Goal: Transaction & Acquisition: Book appointment/travel/reservation

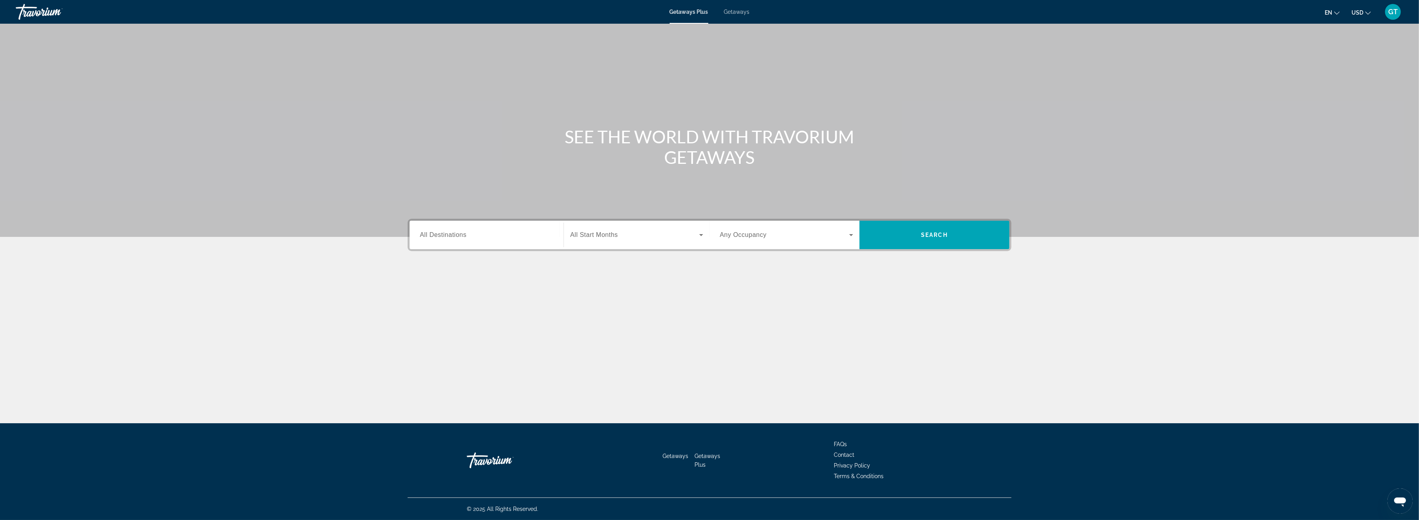
click at [462, 239] on div "Search widget" at bounding box center [486, 235] width 133 height 22
click at [470, 286] on span "Select destination: United States (27,027 units available)" at bounding box center [489, 289] width 125 height 19
type input "**********"
click at [942, 231] on span "Search" at bounding box center [934, 234] width 150 height 19
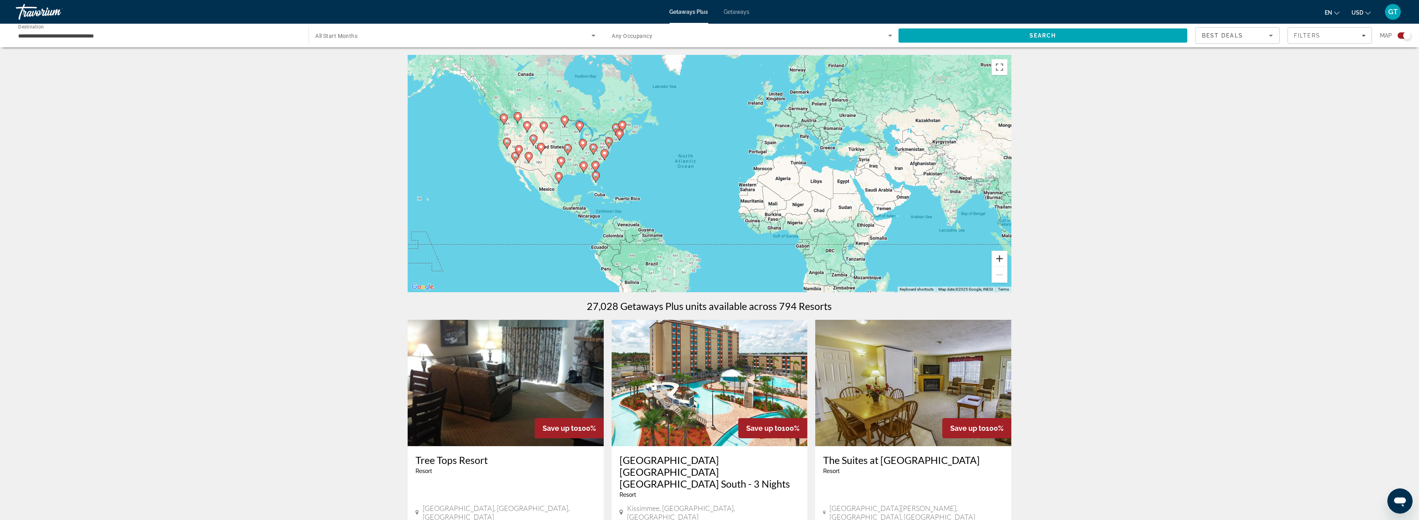
click at [998, 255] on button "Zoom in" at bounding box center [999, 259] width 16 height 16
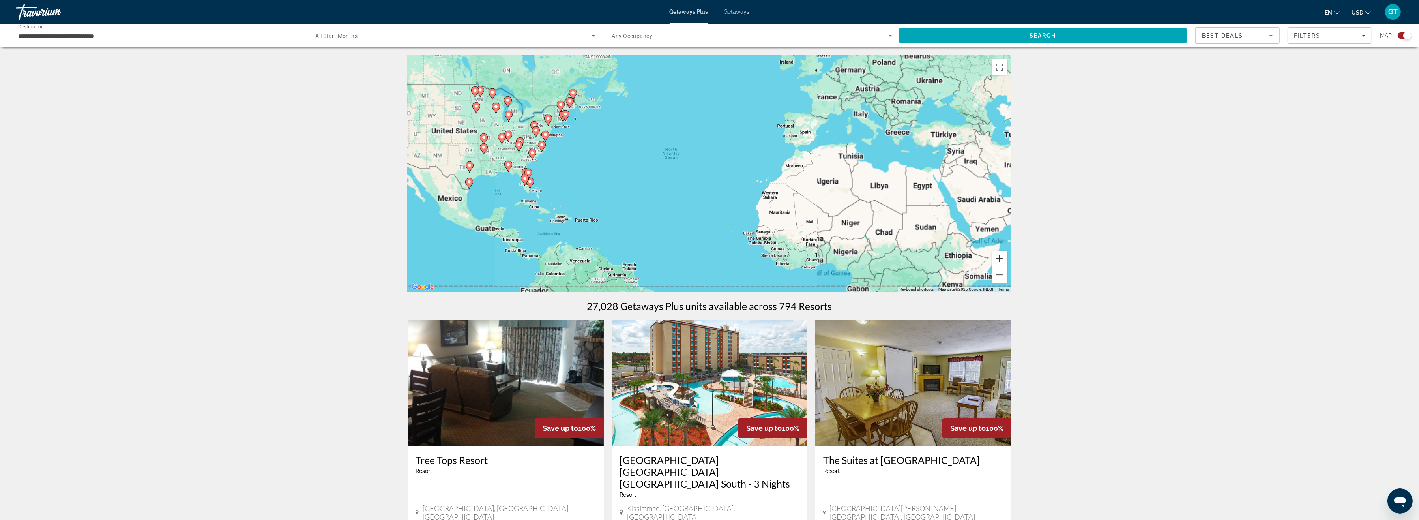
click at [998, 255] on button "Zoom in" at bounding box center [999, 259] width 16 height 16
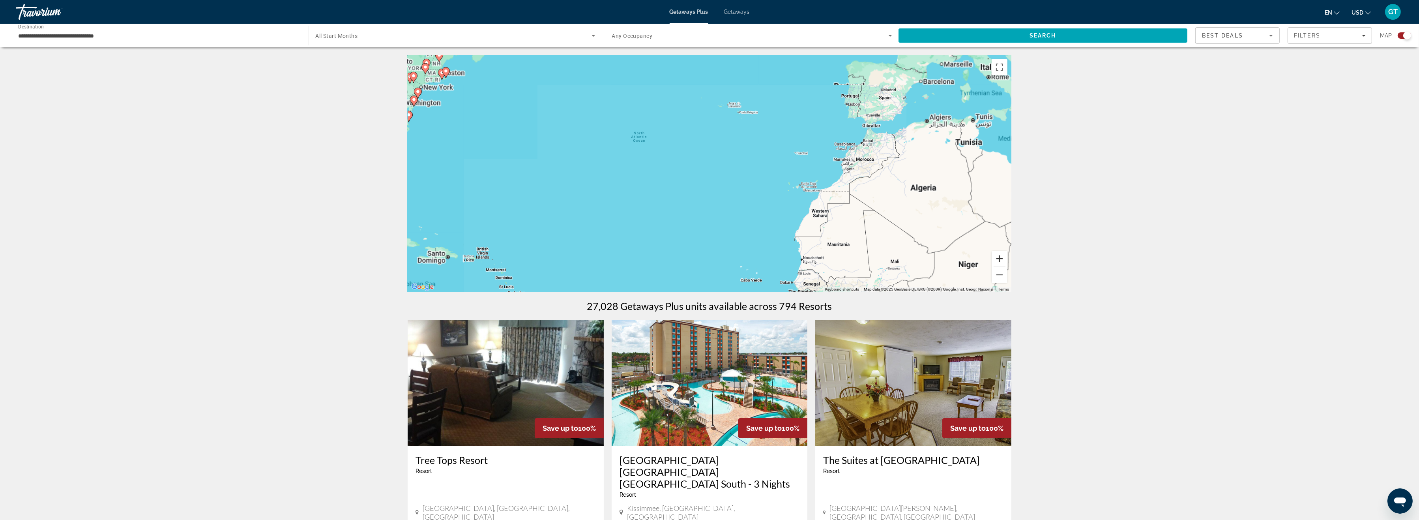
click at [998, 255] on button "Zoom in" at bounding box center [999, 259] width 16 height 16
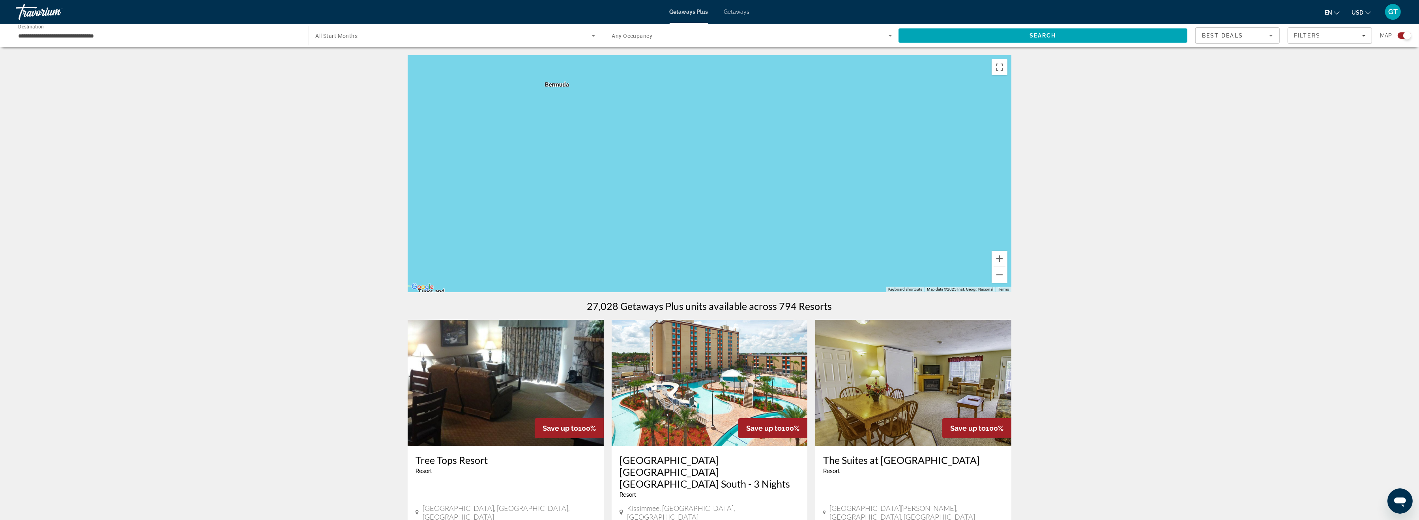
drag, startPoint x: 624, startPoint y: 188, endPoint x: 1099, endPoint y: 148, distance: 476.3
click at [1011, 148] on div "Main content" at bounding box center [710, 173] width 604 height 237
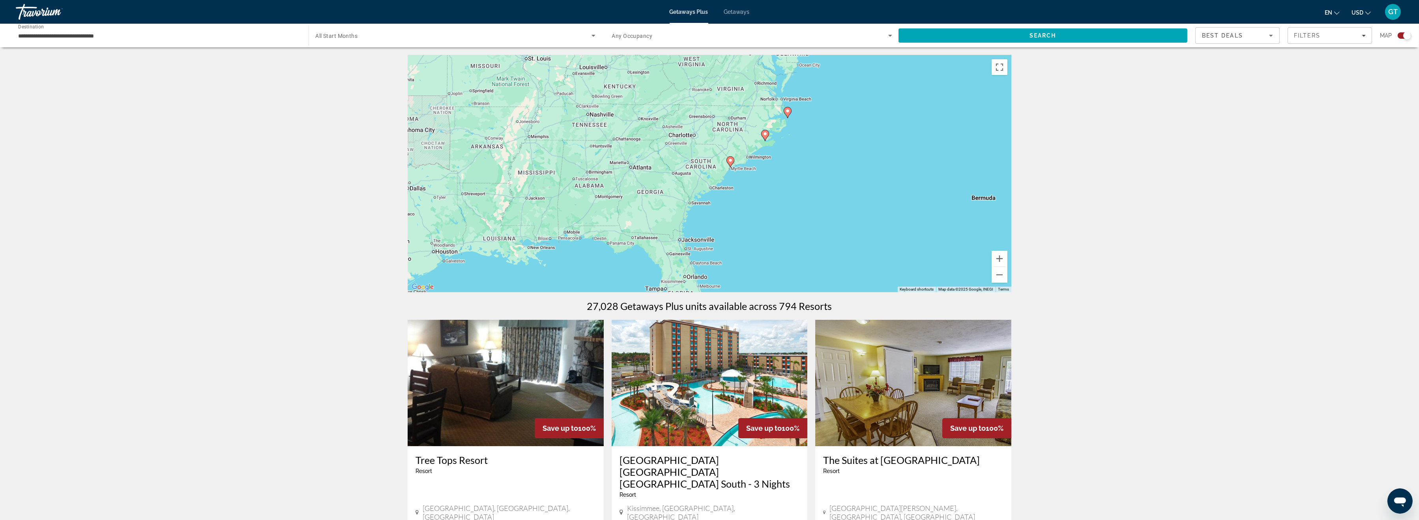
drag, startPoint x: 518, startPoint y: 159, endPoint x: 942, endPoint y: 232, distance: 430.0
click at [942, 232] on div "To activate drag with keyboard, press Alt + Enter. Once in keyboard drag state,…" at bounding box center [710, 173] width 604 height 237
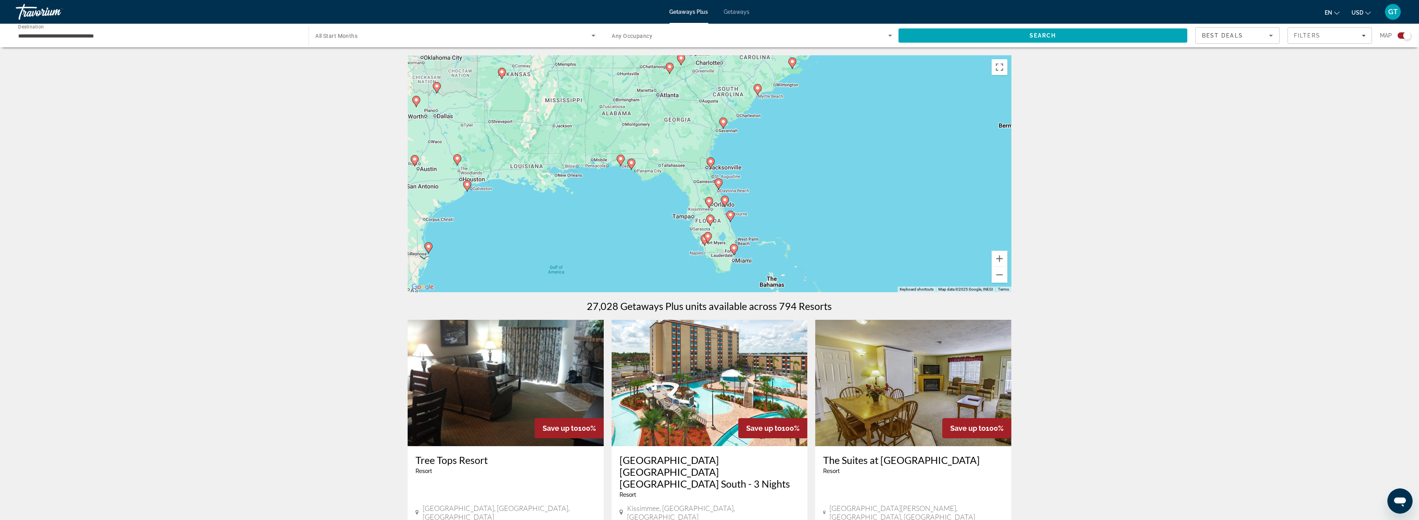
drag, startPoint x: 720, startPoint y: 231, endPoint x: 725, endPoint y: 144, distance: 86.6
click at [727, 146] on div "To activate drag with keyboard, press Alt + Enter. Once in keyboard drag state,…" at bounding box center [710, 173] width 604 height 237
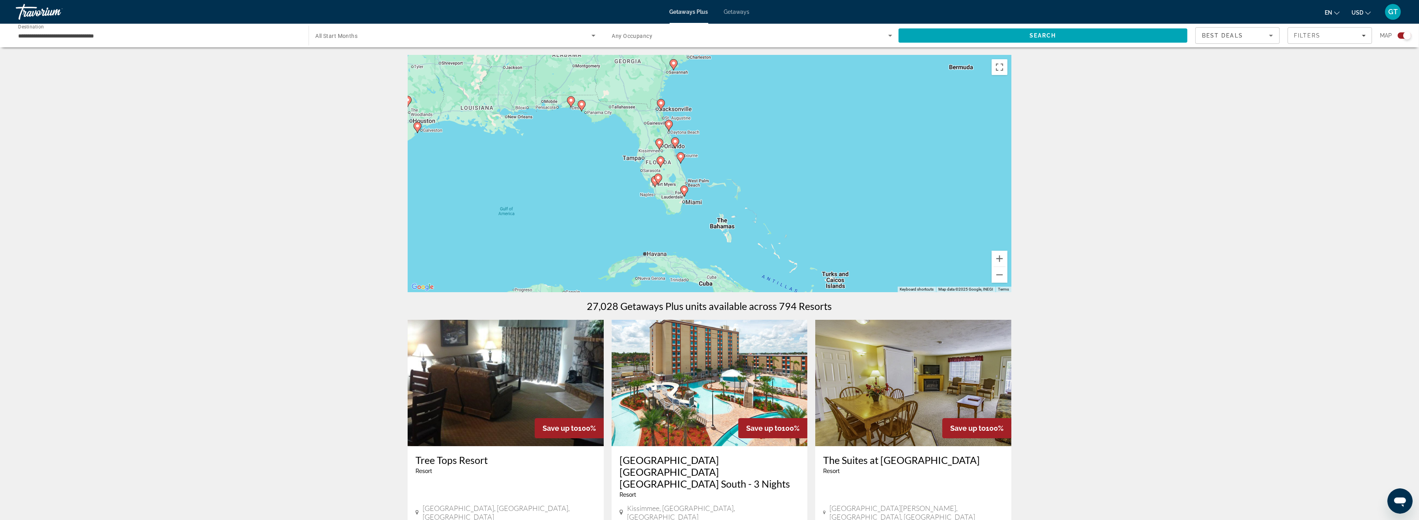
click at [674, 144] on icon "Main content" at bounding box center [674, 143] width 7 height 10
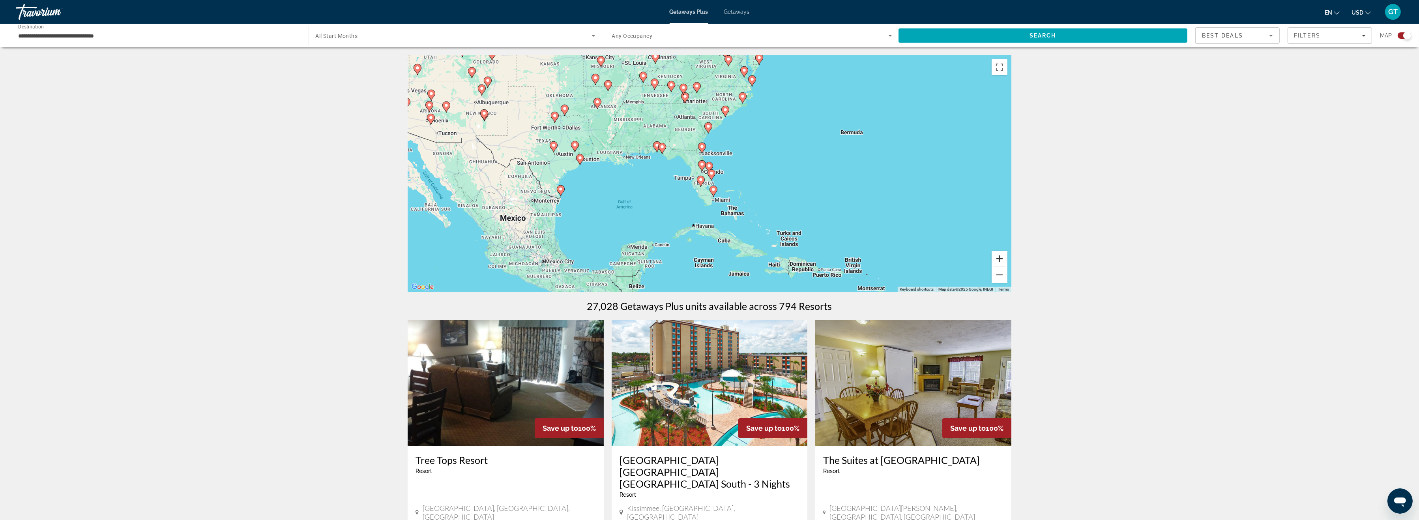
click at [1000, 256] on button "Zoom in" at bounding box center [999, 259] width 16 height 16
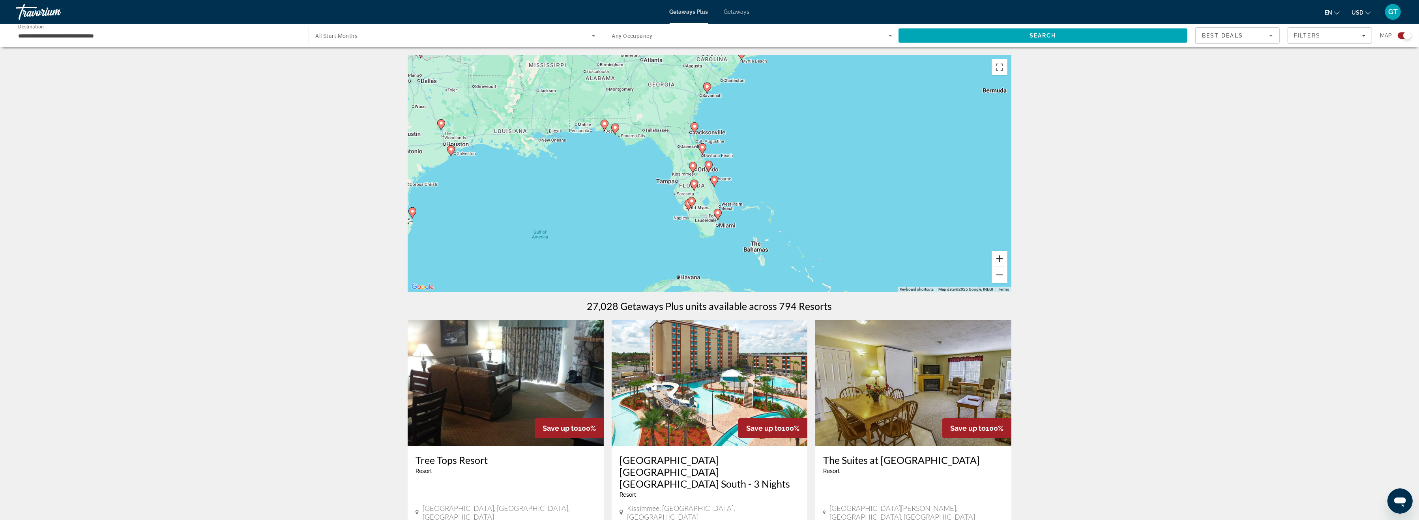
click at [999, 256] on button "Zoom in" at bounding box center [999, 259] width 16 height 16
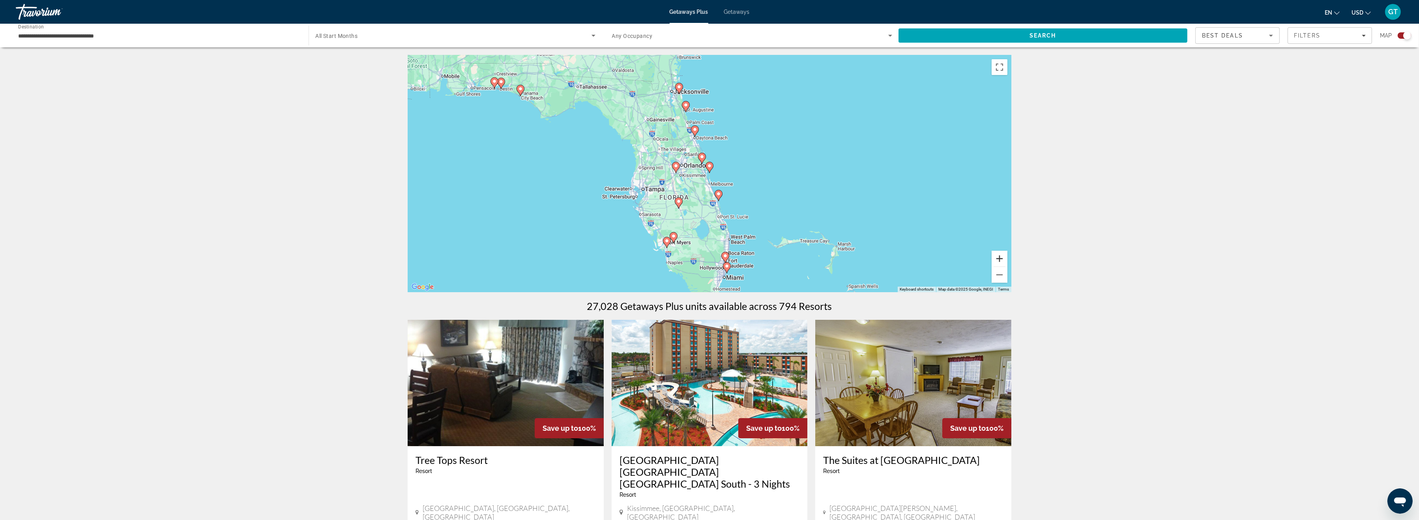
click at [998, 256] on button "Zoom in" at bounding box center [999, 259] width 16 height 16
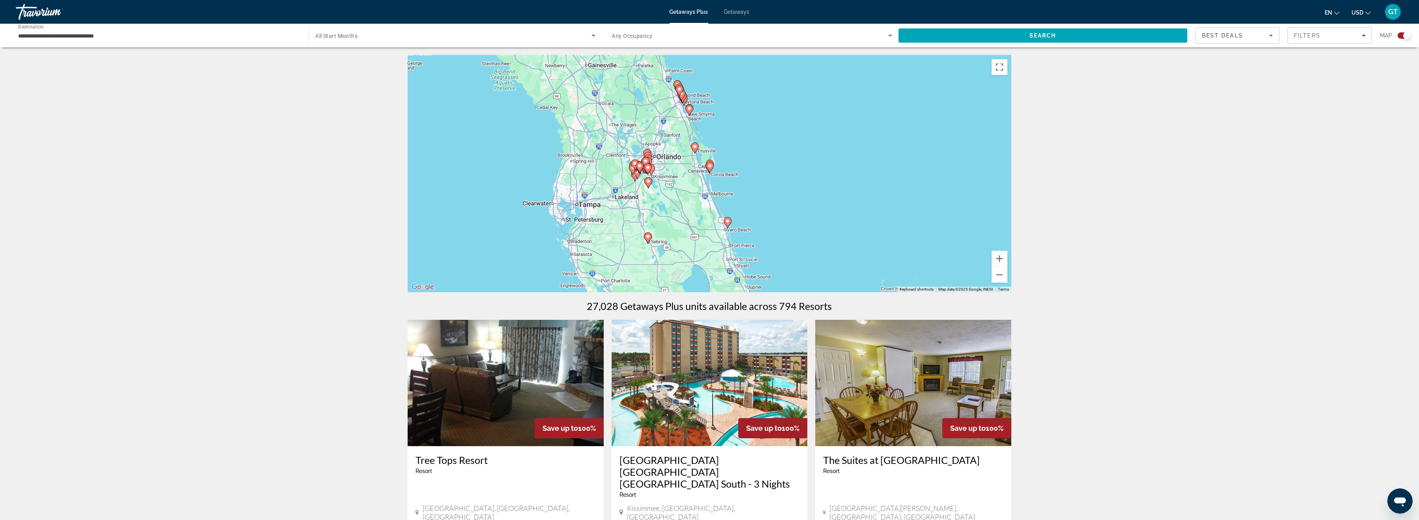
click at [991, 254] on div "To navigate, press the arrow keys. To activate drag with keyboard, press Alt + …" at bounding box center [710, 173] width 604 height 237
click at [998, 257] on button "Zoom in" at bounding box center [999, 259] width 16 height 16
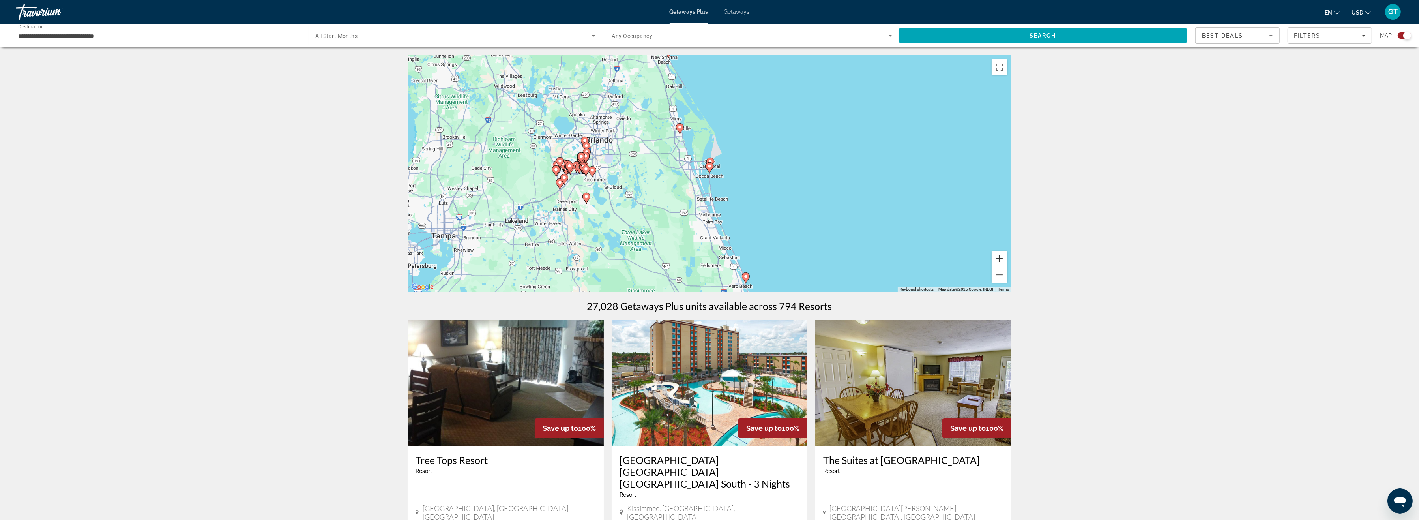
click at [998, 257] on button "Zoom in" at bounding box center [999, 259] width 16 height 16
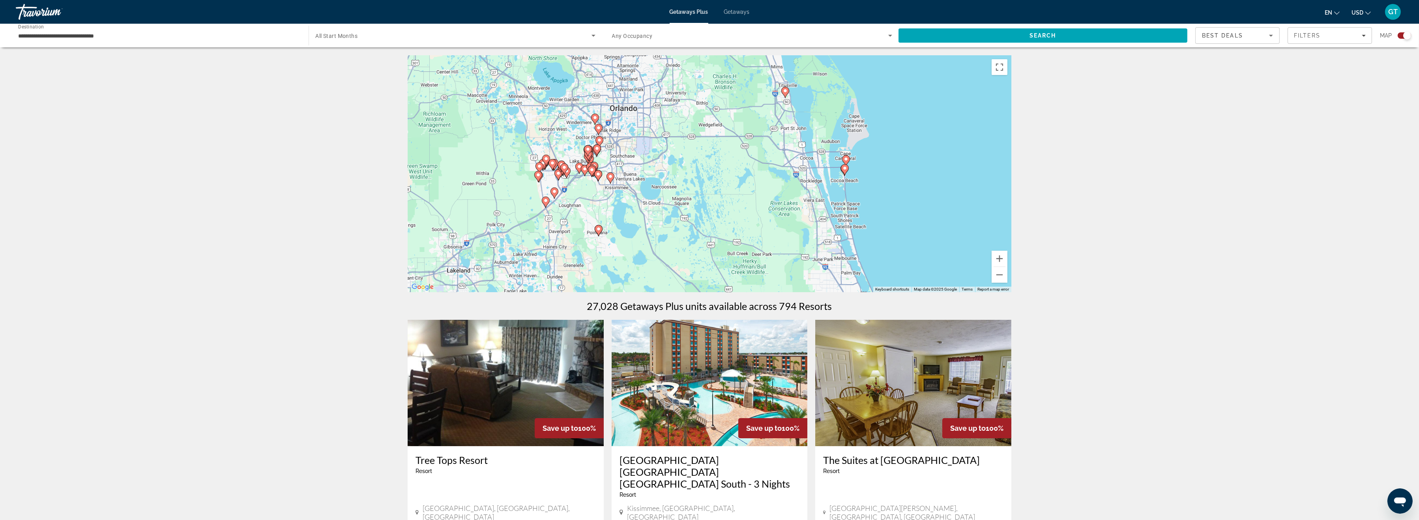
drag, startPoint x: 805, startPoint y: 182, endPoint x: 940, endPoint y: 184, distance: 134.9
click at [940, 184] on div "To navigate, press the arrow keys. To activate drag with keyboard, press Alt + …" at bounding box center [710, 173] width 604 height 237
click at [999, 259] on button "Zoom in" at bounding box center [999, 259] width 16 height 16
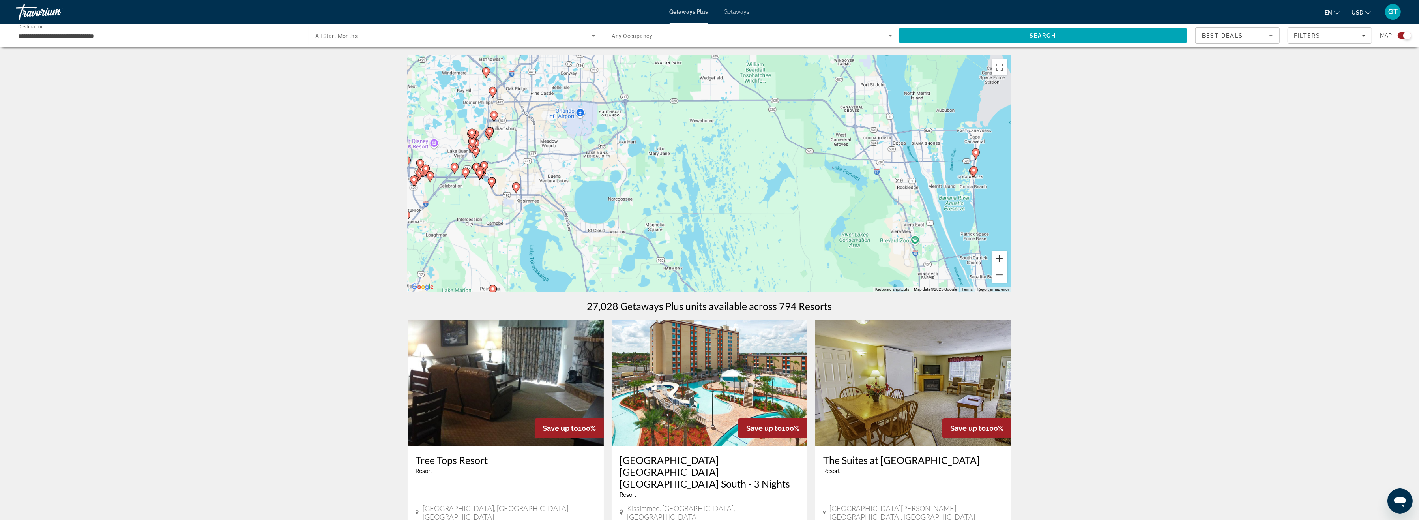
click at [998, 258] on button "Zoom in" at bounding box center [999, 259] width 16 height 16
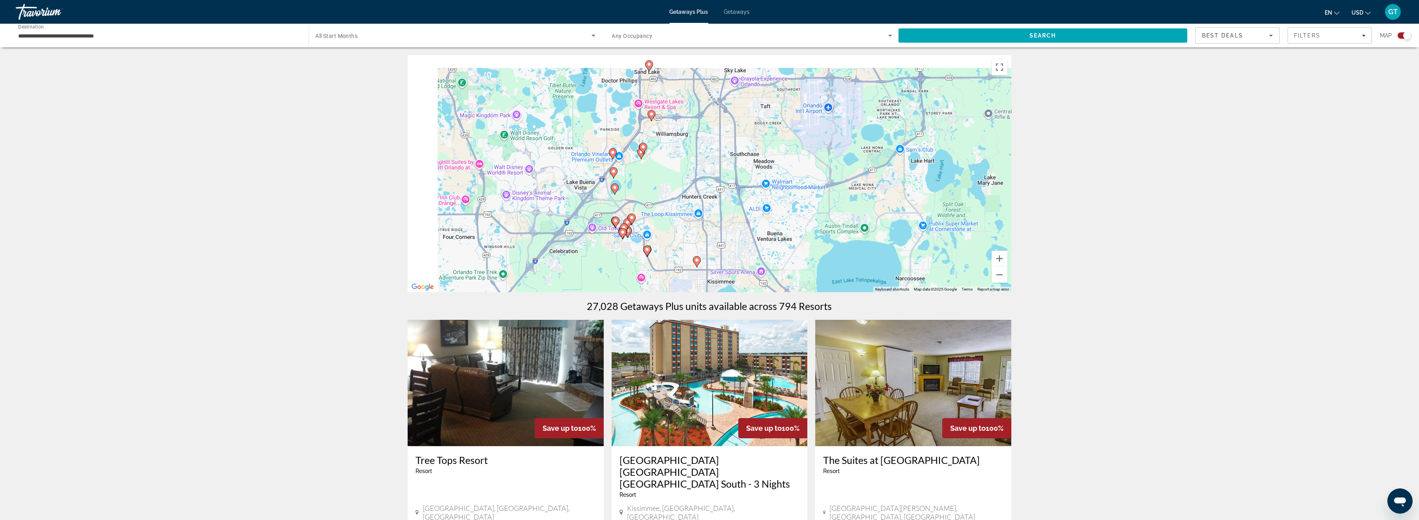
drag, startPoint x: 654, startPoint y: 200, endPoint x: 1040, endPoint y: 243, distance: 388.6
click at [1011, 244] on div "To navigate, press the arrow keys. To activate drag with keyboard, press Alt + …" at bounding box center [710, 173] width 604 height 237
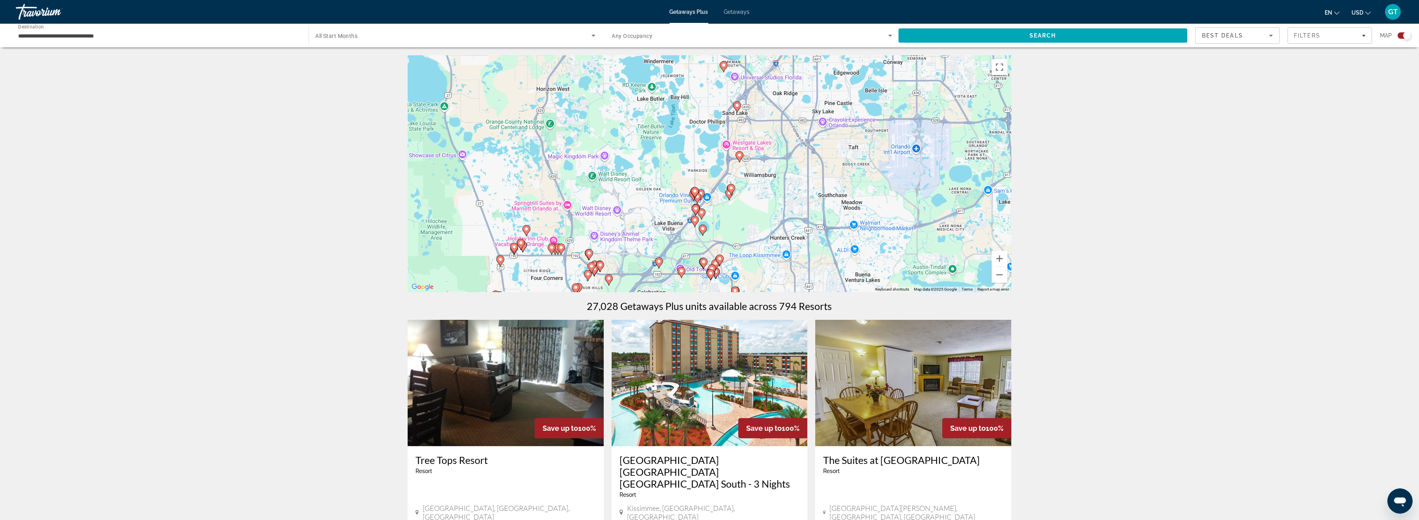
drag, startPoint x: 703, startPoint y: 155, endPoint x: 821, endPoint y: 223, distance: 135.4
click at [821, 223] on div "To navigate, press the arrow keys. To activate drag with keyboard, press Alt + …" at bounding box center [710, 173] width 604 height 237
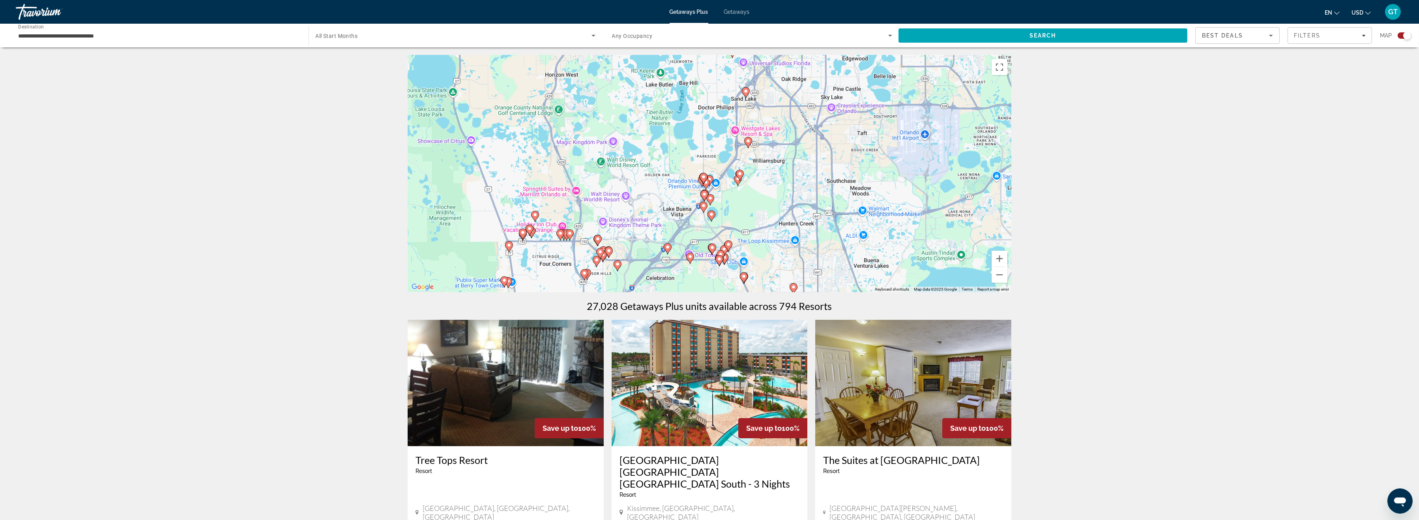
click at [599, 241] on icon "Main content" at bounding box center [597, 240] width 7 height 10
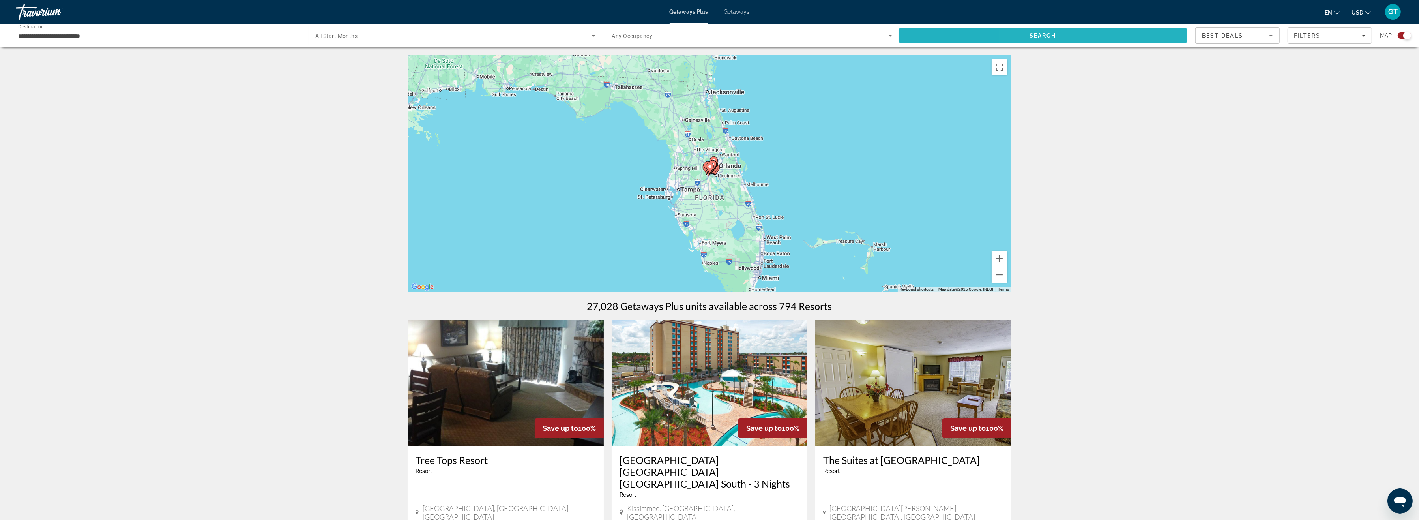
click at [1073, 32] on span "Search" at bounding box center [1042, 35] width 289 height 19
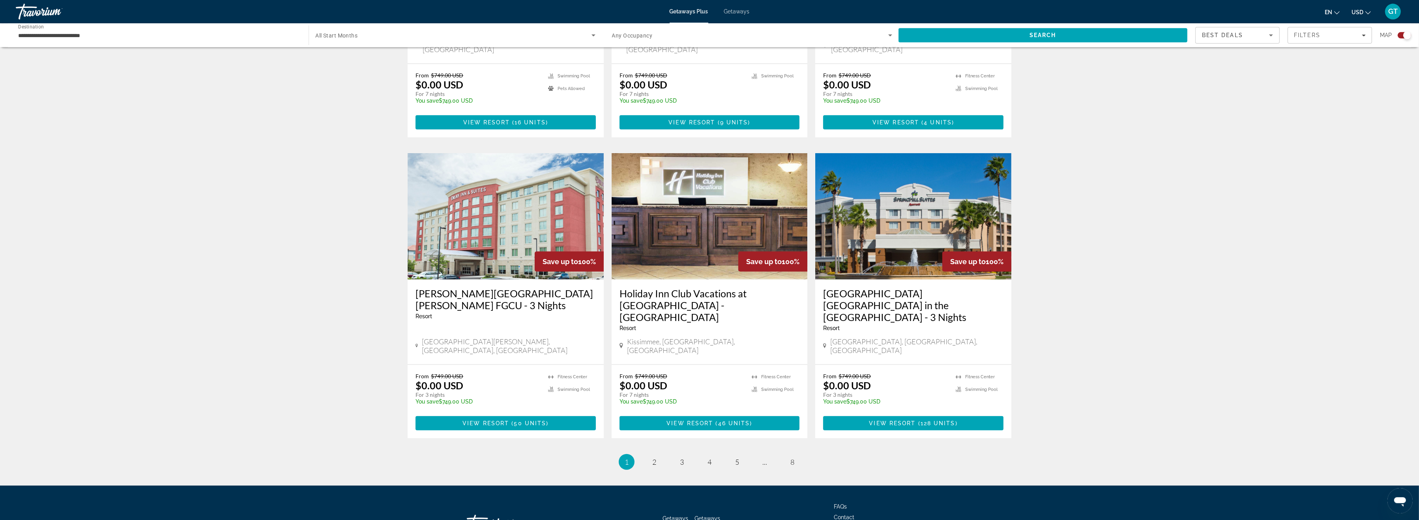
scroll to position [1038, 0]
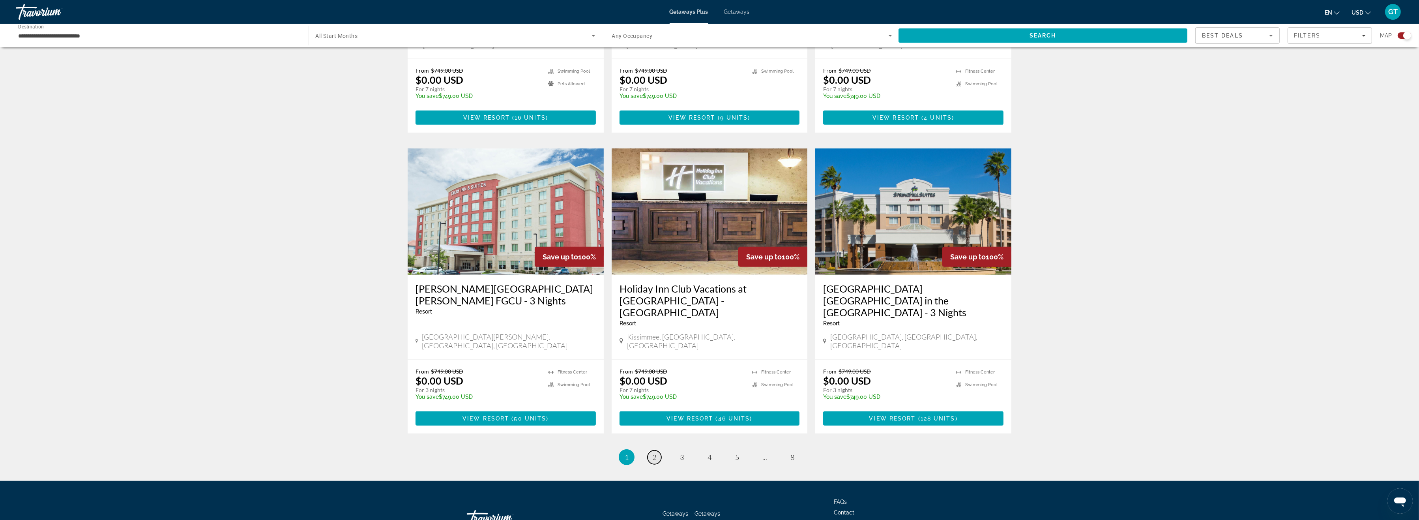
click at [653, 452] on span "2" at bounding box center [654, 456] width 4 height 9
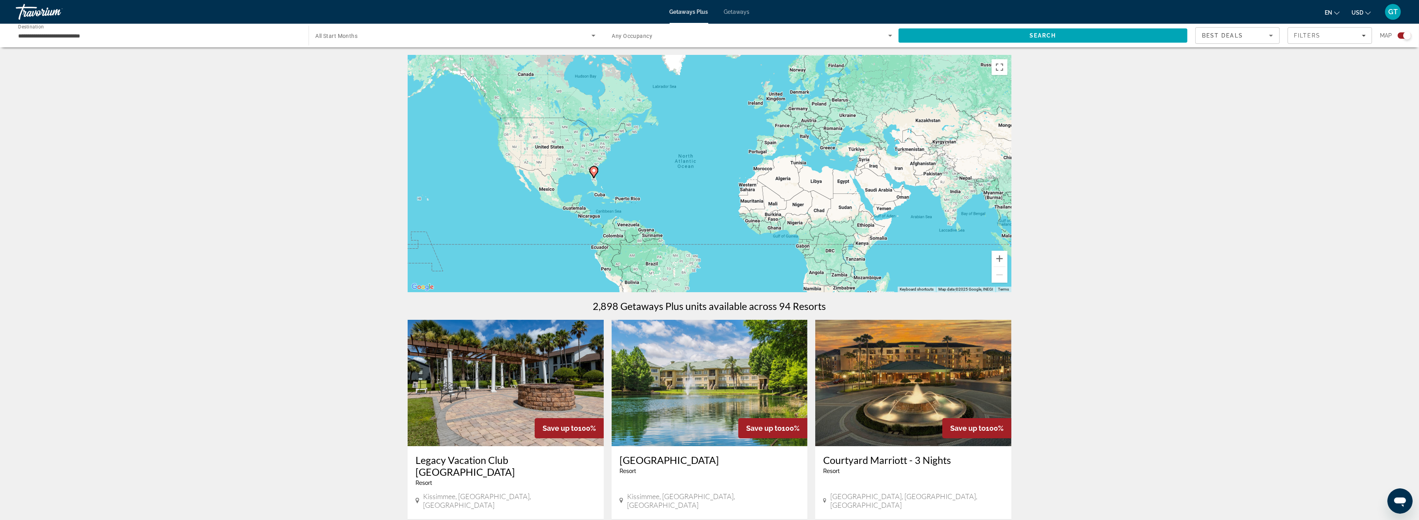
click at [595, 175] on icon "Main content" at bounding box center [593, 172] width 7 height 10
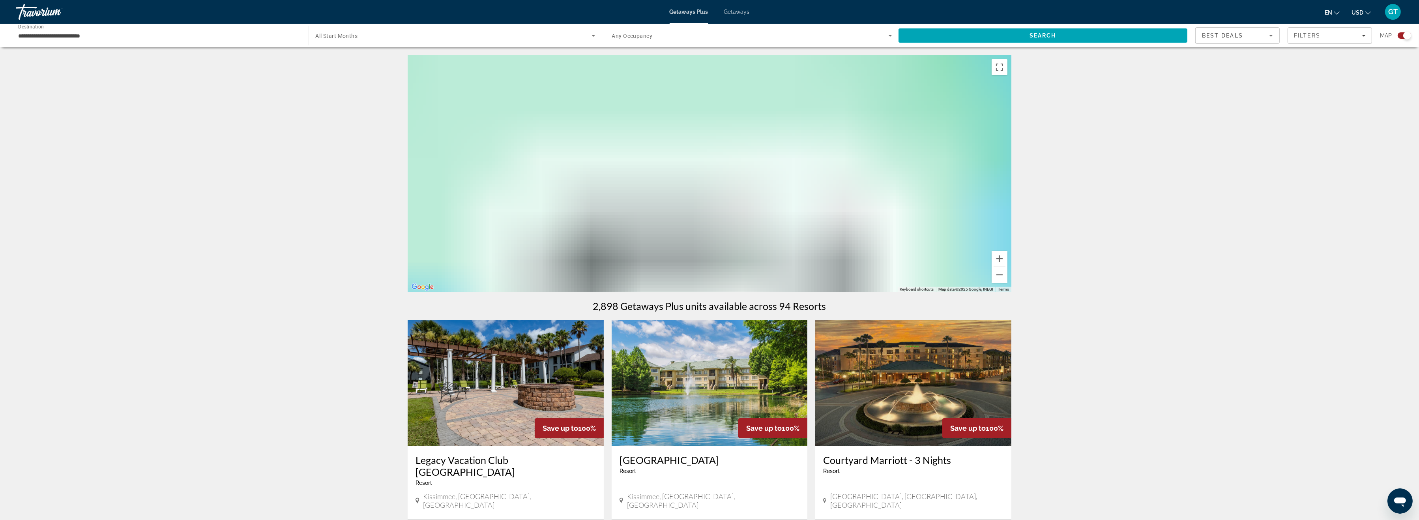
type input "**********"
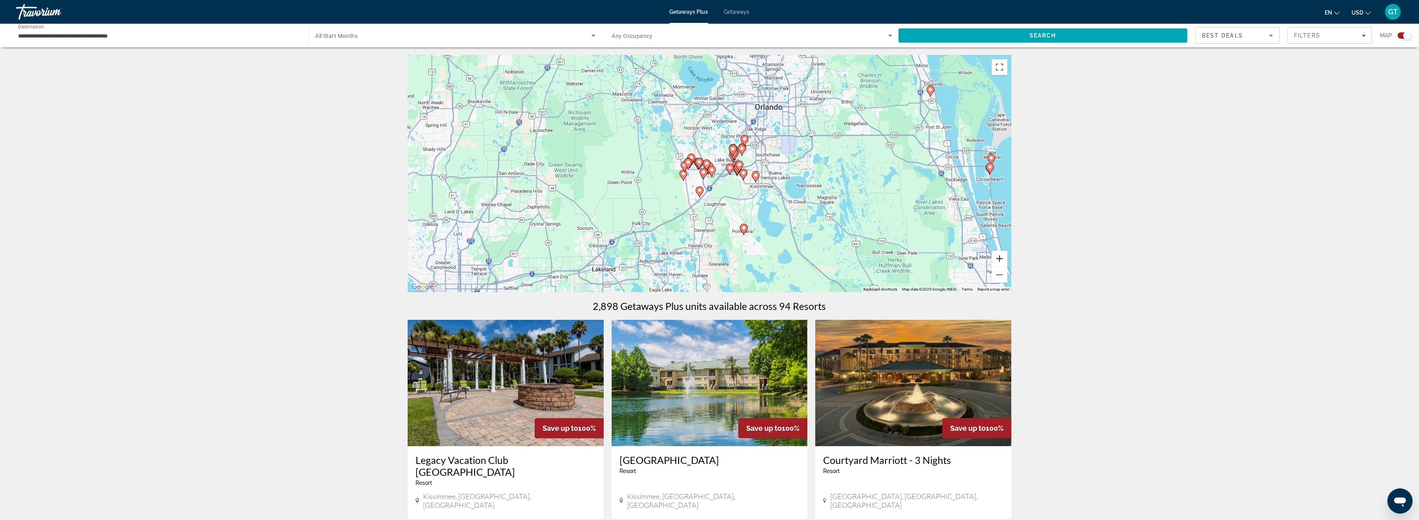
click at [1001, 259] on button "Zoom in" at bounding box center [999, 259] width 16 height 16
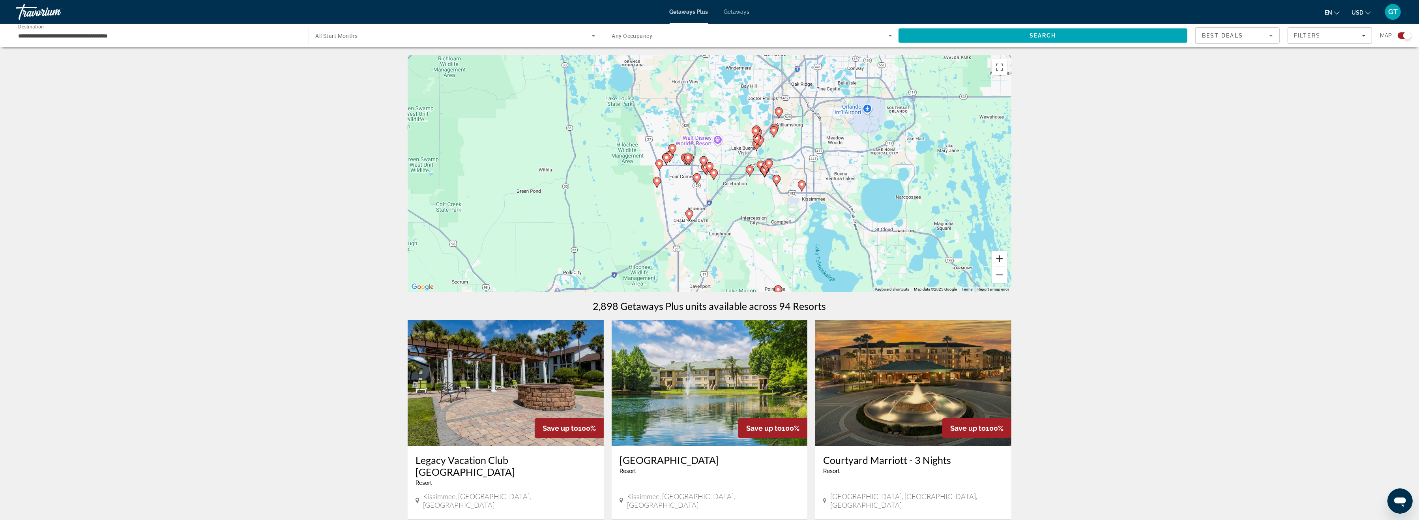
click at [1001, 259] on button "Zoom in" at bounding box center [999, 259] width 16 height 16
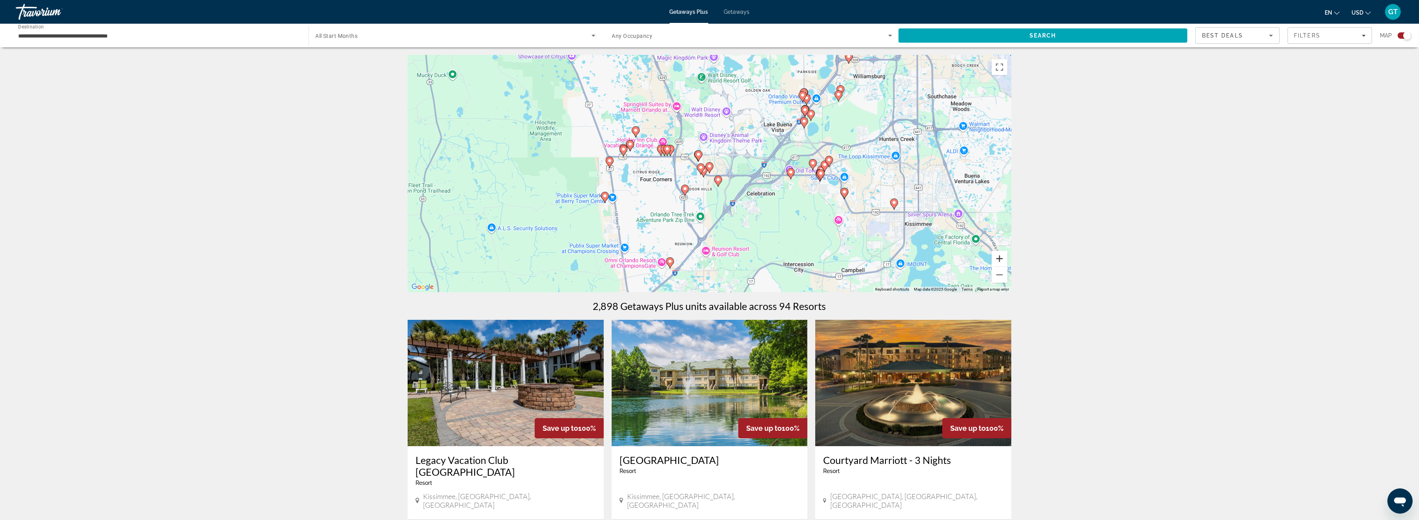
click at [1001, 259] on button "Zoom in" at bounding box center [999, 259] width 16 height 16
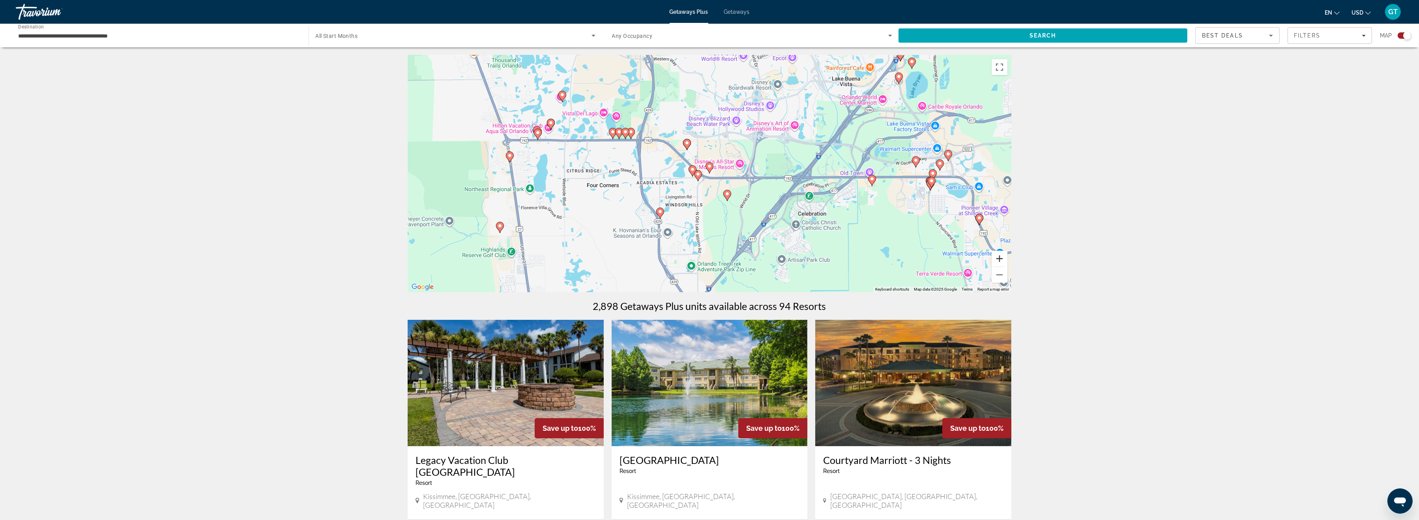
click at [1001, 259] on button "Zoom in" at bounding box center [999, 259] width 16 height 16
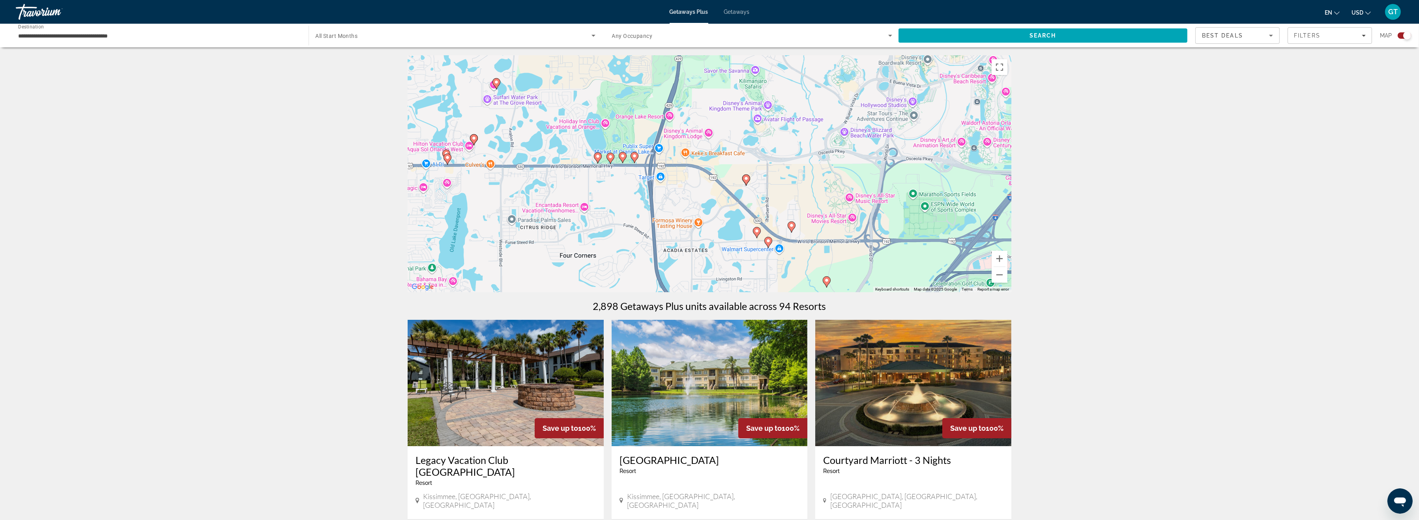
drag, startPoint x: 684, startPoint y: 217, endPoint x: 766, endPoint y: 277, distance: 101.6
click at [766, 277] on div "To navigate, press the arrow keys. To activate drag with keyboard, press Alt + …" at bounding box center [710, 173] width 604 height 237
click at [792, 226] on image "Main content" at bounding box center [791, 225] width 5 height 5
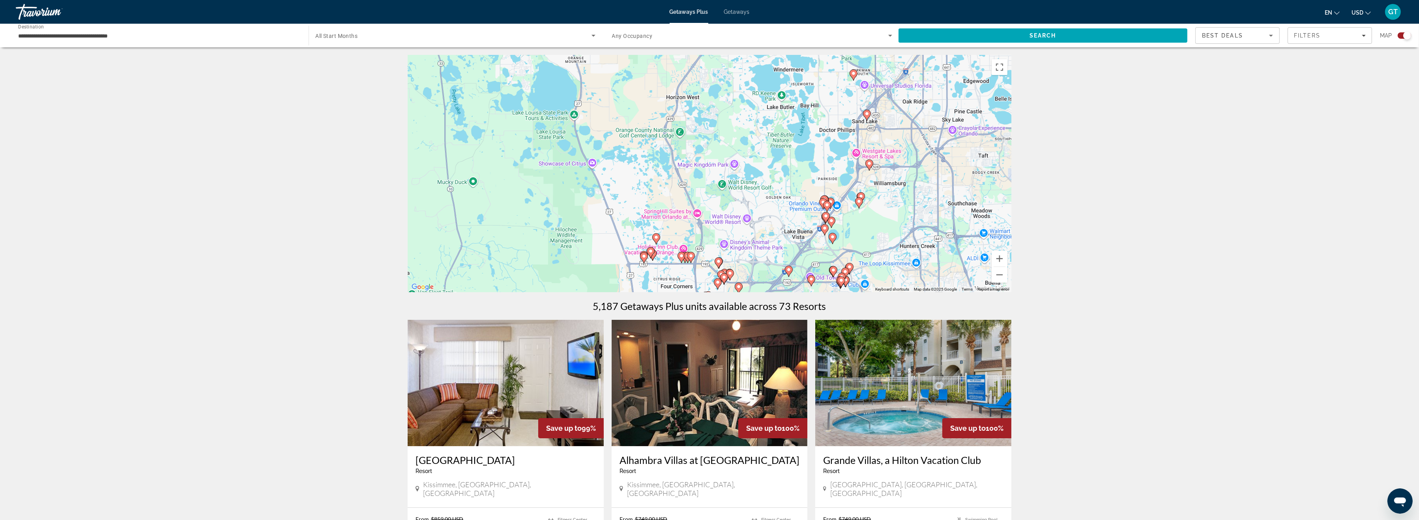
click at [886, 37] on icon "Search widget" at bounding box center [889, 35] width 9 height 9
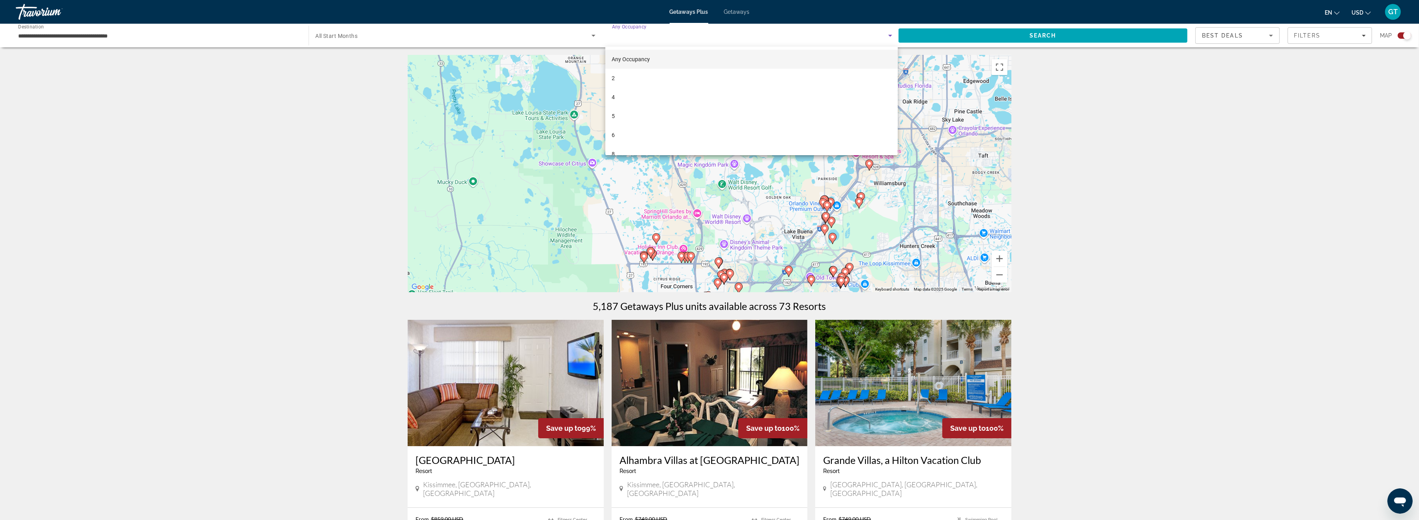
click at [886, 37] on div at bounding box center [709, 260] width 1419 height 520
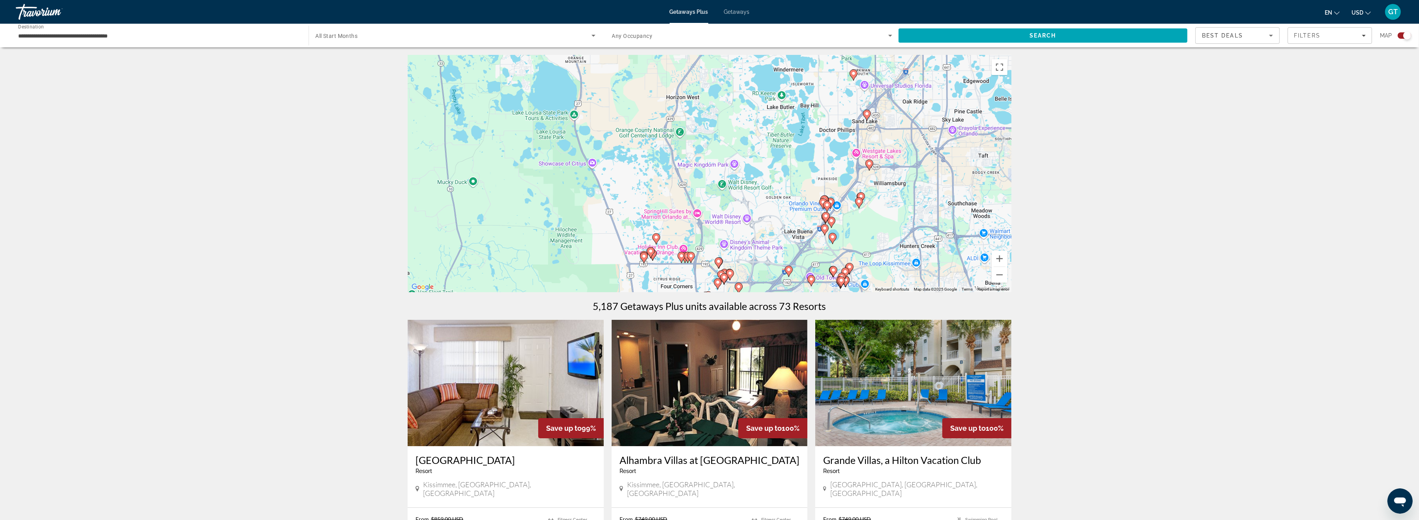
click at [352, 37] on span "All Start Months" at bounding box center [336, 36] width 42 height 6
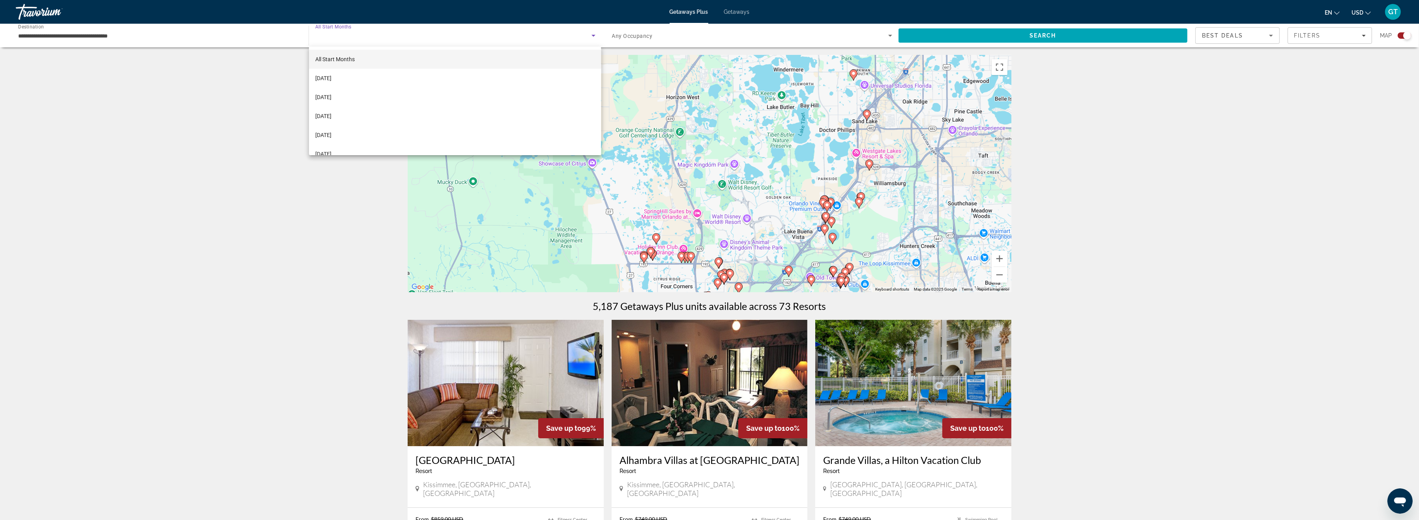
click at [352, 37] on div at bounding box center [709, 260] width 1419 height 520
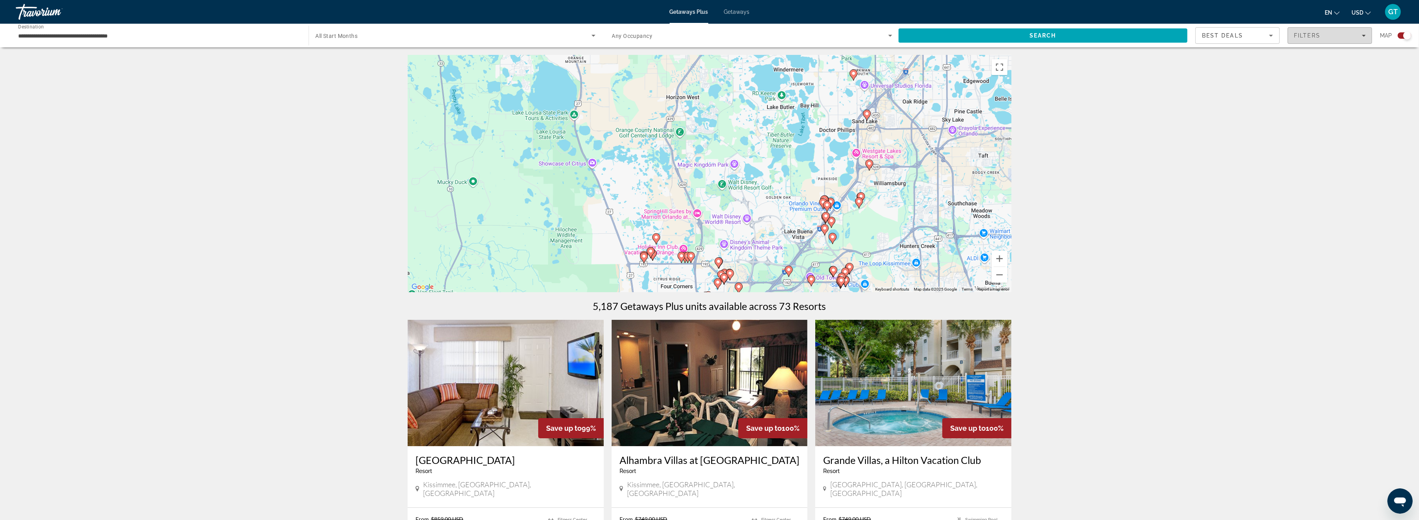
click at [1359, 38] on div "Filters" at bounding box center [1330, 35] width 72 height 6
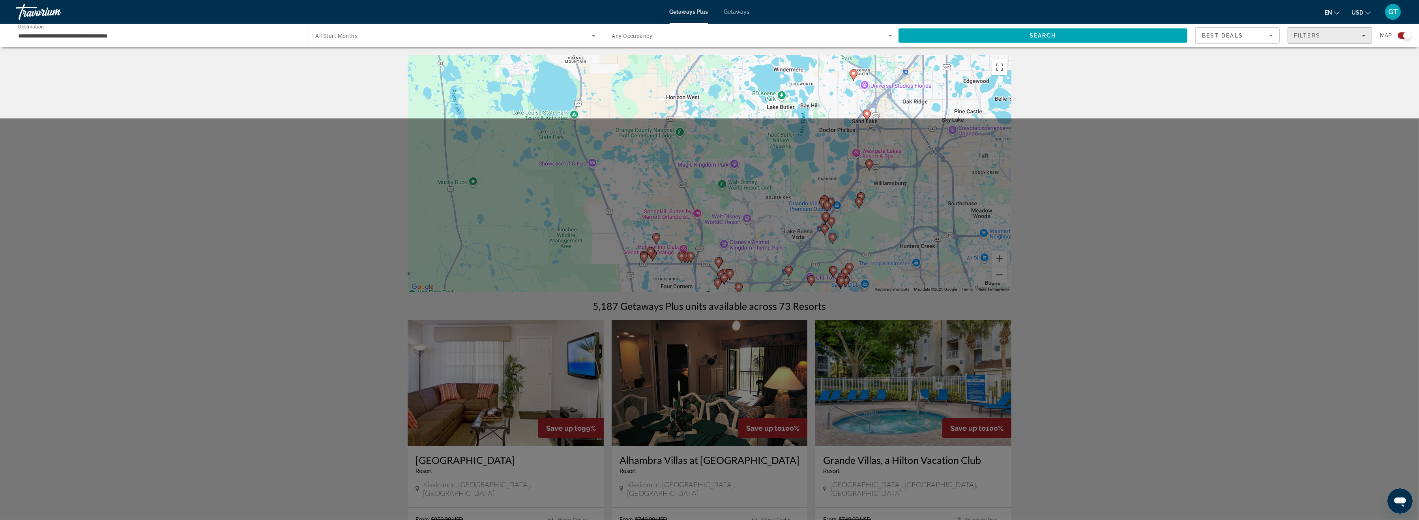
click at [1363, 36] on icon "Filters" at bounding box center [1363, 36] width 4 height 2
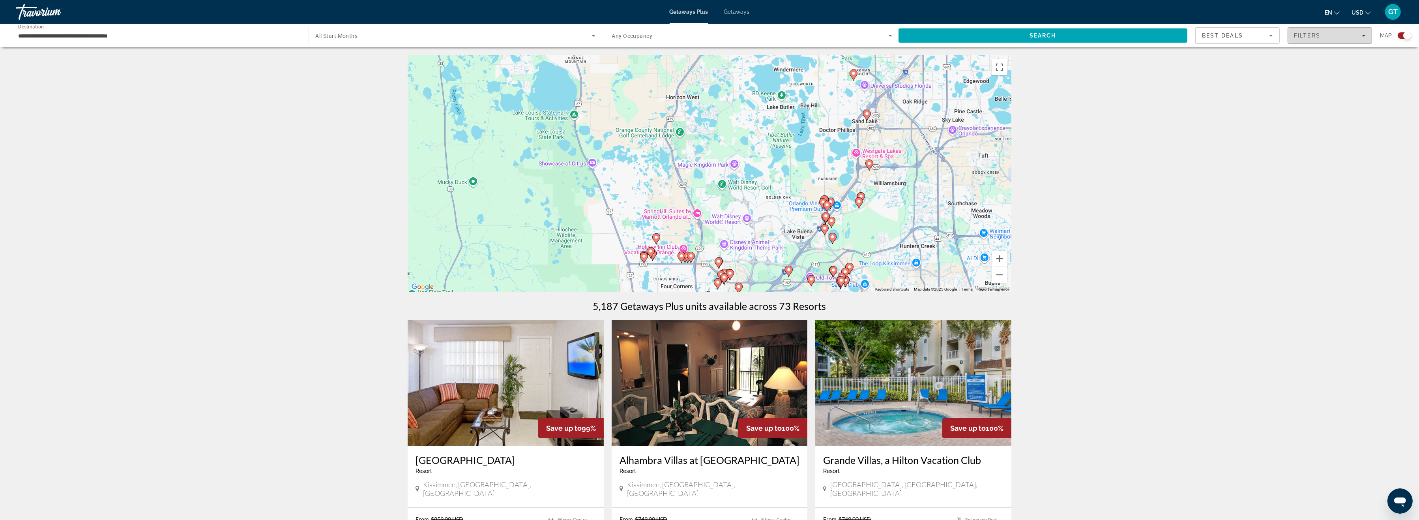
click at [1363, 36] on icon "Filters" at bounding box center [1363, 36] width 4 height 2
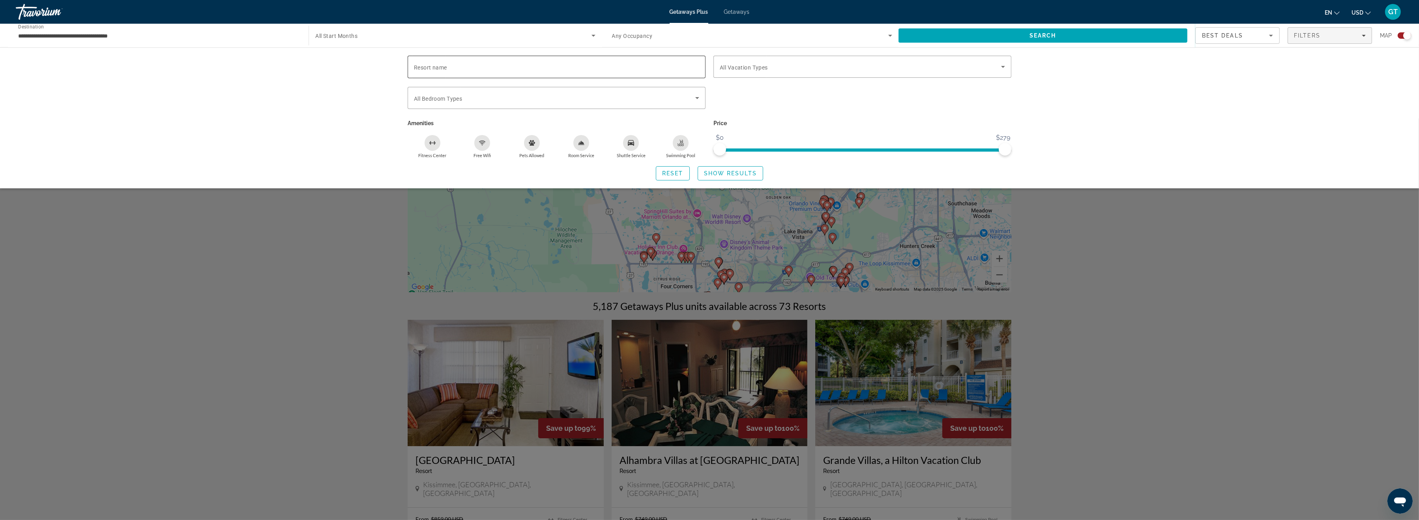
click at [454, 68] on input "Resort name" at bounding box center [556, 66] width 285 height 9
click at [759, 68] on span "All Vacation Types" at bounding box center [744, 67] width 48 height 6
click at [434, 99] on div at bounding box center [709, 260] width 1419 height 520
click at [1147, 261] on div "Search widget" at bounding box center [709, 318] width 1419 height 401
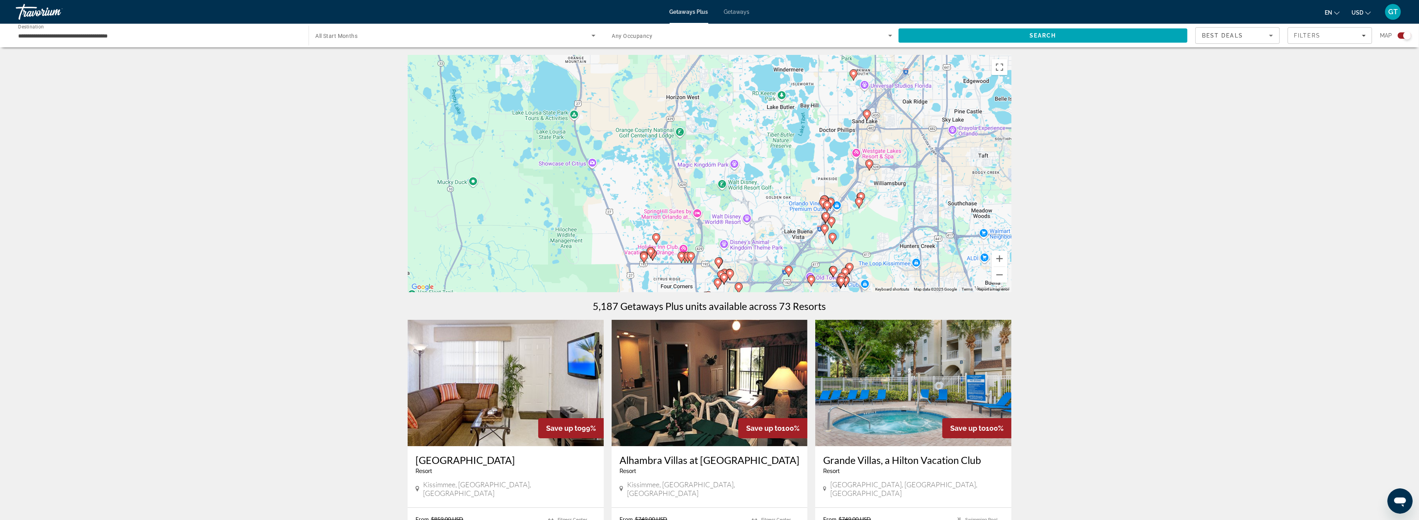
click at [1403, 38] on div "Search widget" at bounding box center [1403, 35] width 13 height 6
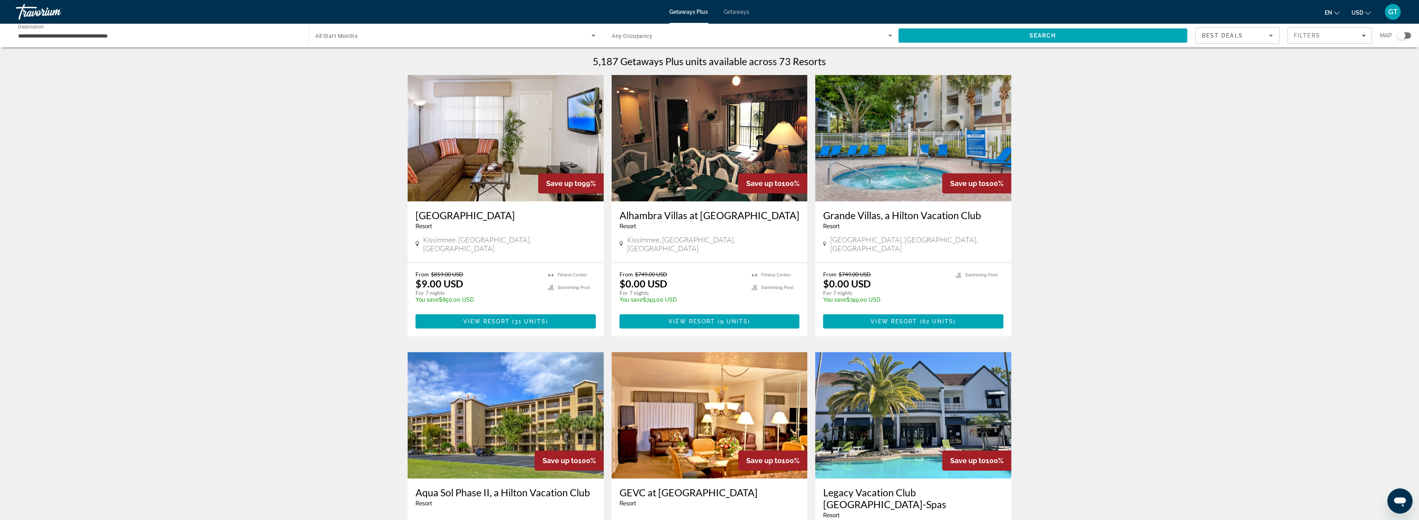
click at [1403, 38] on div "Search widget" at bounding box center [1401, 36] width 8 height 8
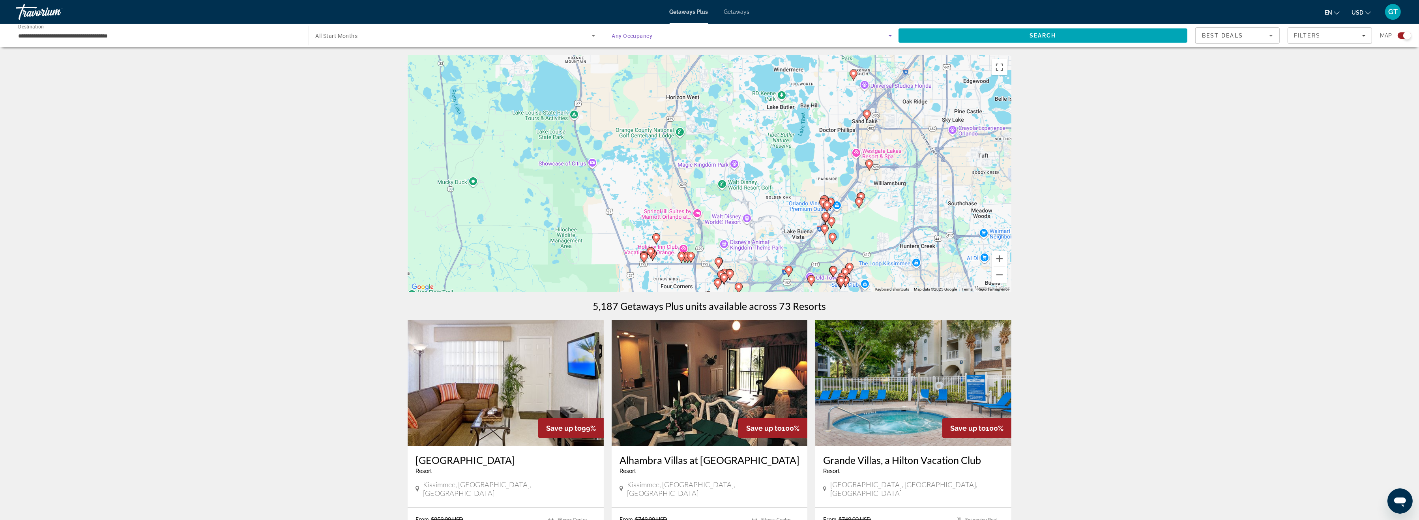
click at [891, 36] on icon "Search widget" at bounding box center [890, 36] width 4 height 2
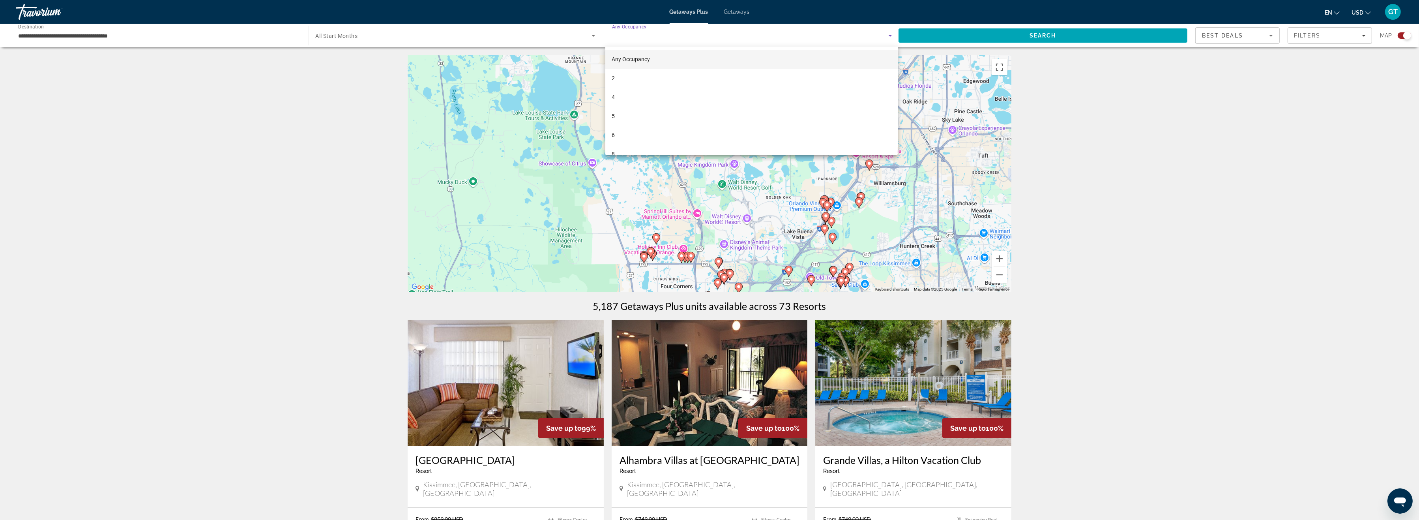
click at [891, 36] on div at bounding box center [709, 260] width 1419 height 520
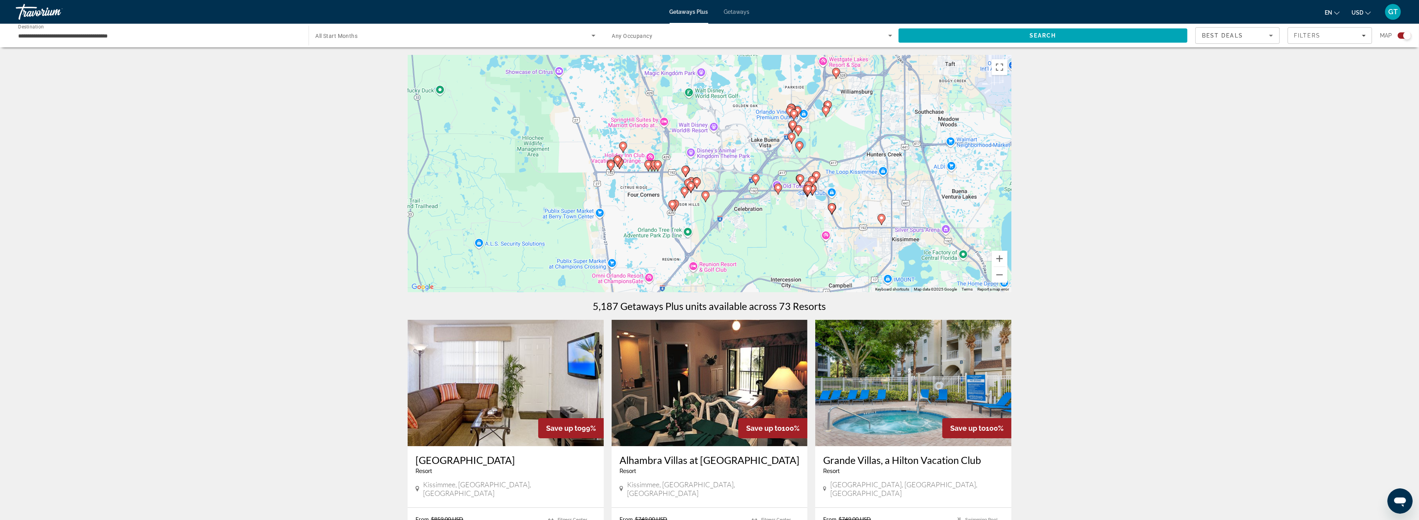
drag, startPoint x: 762, startPoint y: 243, endPoint x: 729, endPoint y: 150, distance: 98.7
click at [729, 150] on div "To activate drag with keyboard, press Alt + Enter. Once in keyboard drag state,…" at bounding box center [710, 173] width 604 height 237
click at [1000, 259] on button "Zoom in" at bounding box center [999, 259] width 16 height 16
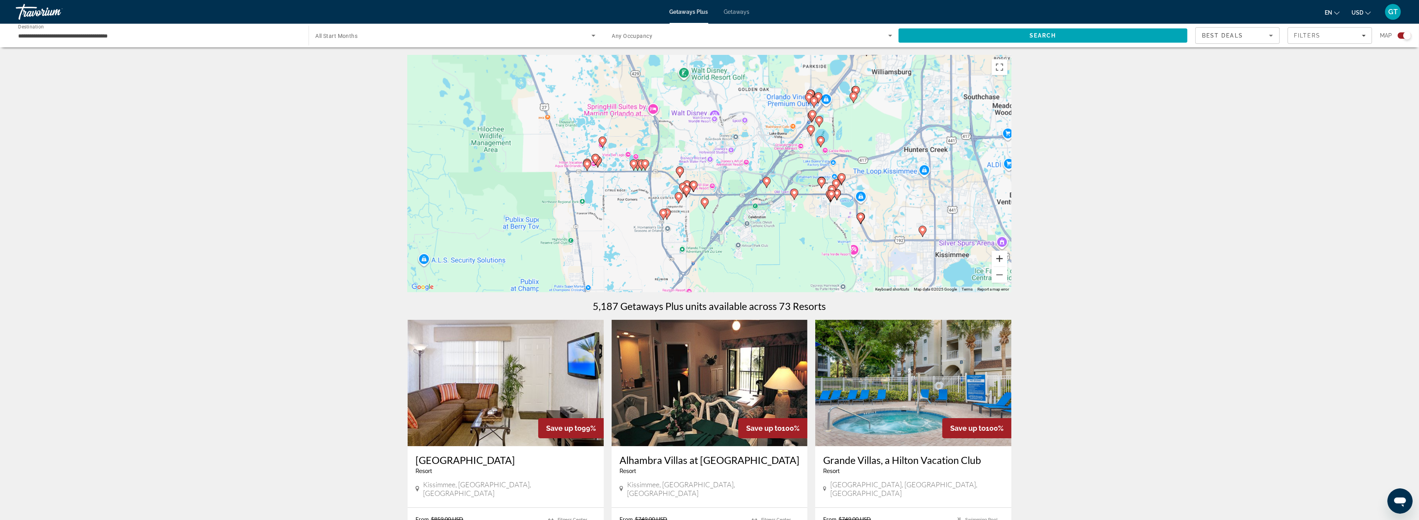
click at [1000, 259] on button "Zoom in" at bounding box center [999, 259] width 16 height 16
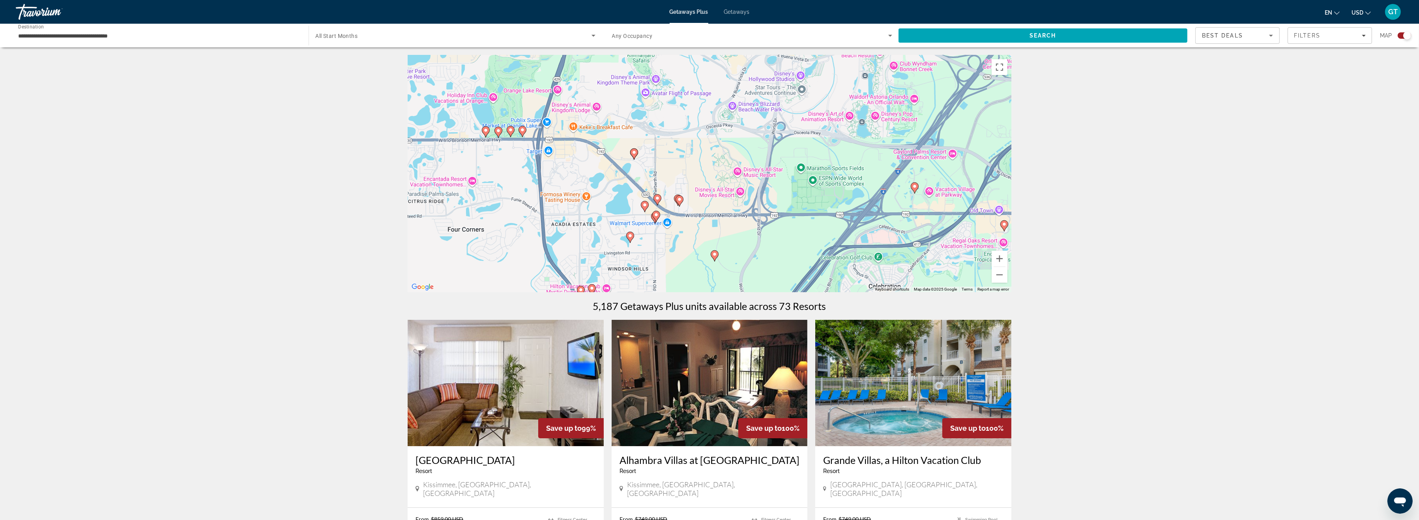
drag, startPoint x: 842, startPoint y: 252, endPoint x: 877, endPoint y: 170, distance: 88.7
click at [877, 170] on div "To activate drag with keyboard, press Alt + Enter. Once in keyboard drag state,…" at bounding box center [710, 173] width 604 height 237
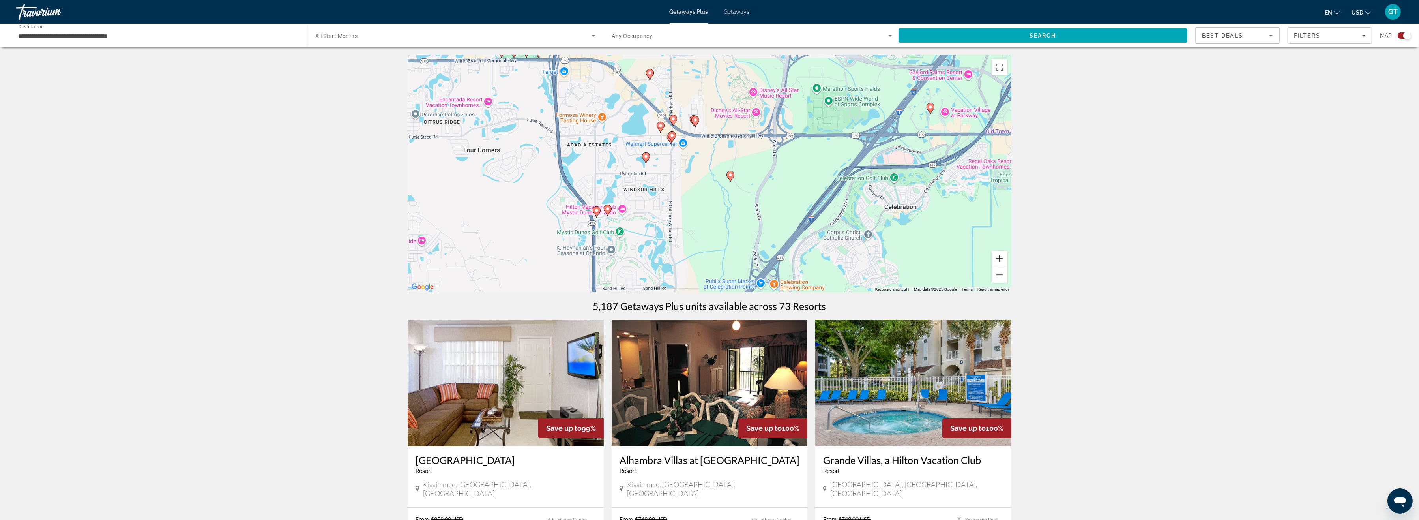
click at [999, 258] on button "Zoom in" at bounding box center [999, 259] width 16 height 16
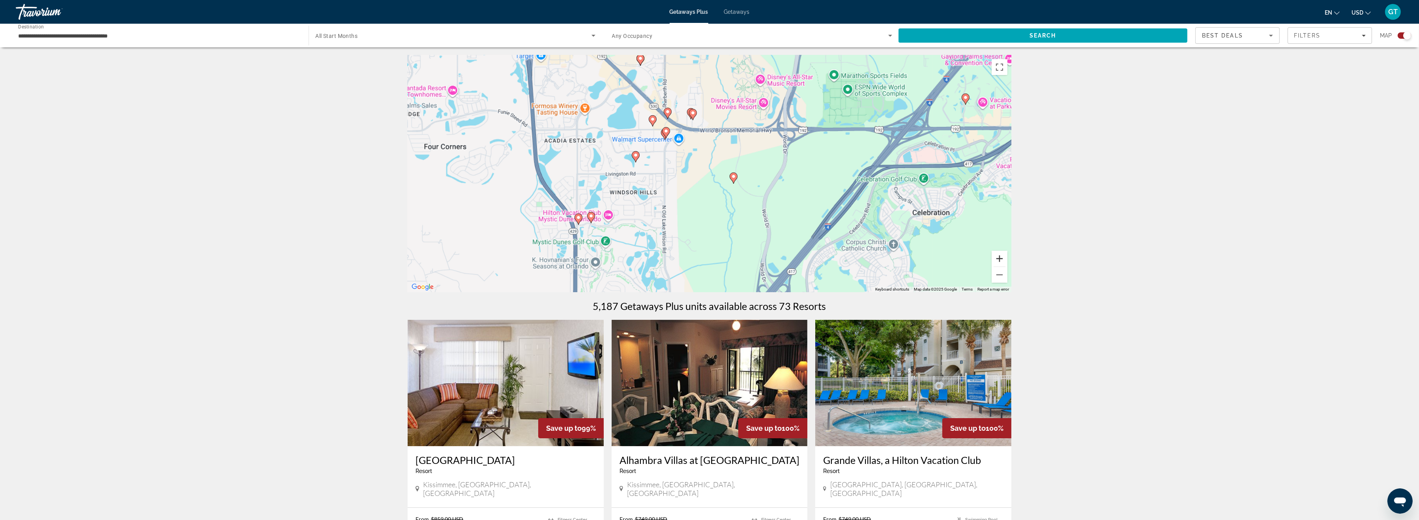
click at [999, 258] on button "Zoom in" at bounding box center [999, 259] width 16 height 16
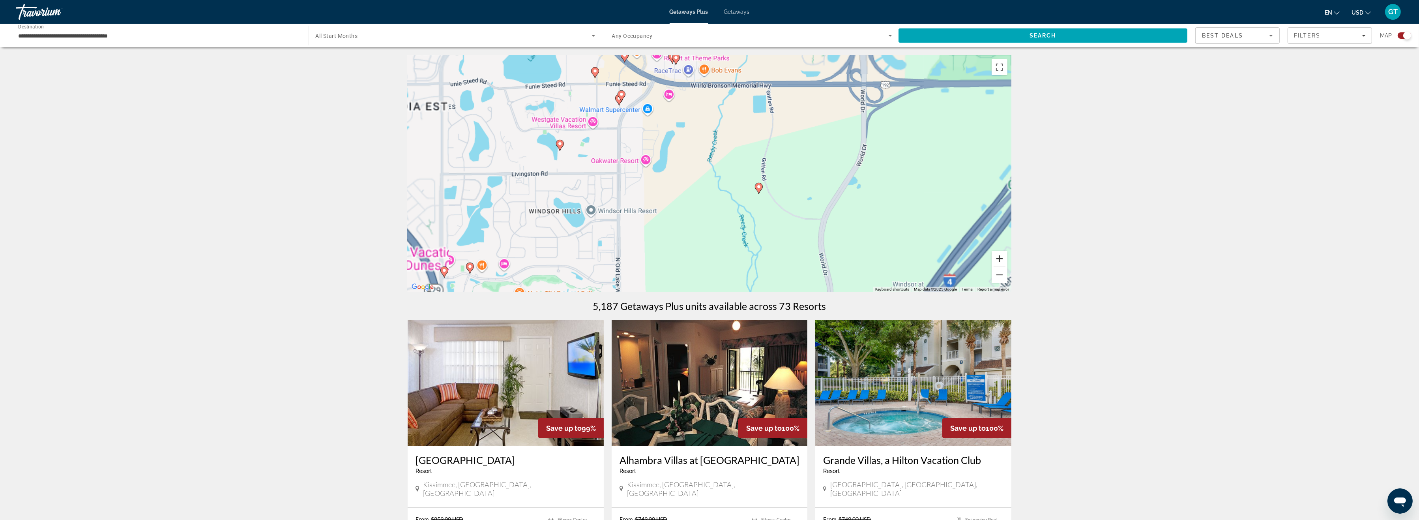
click at [999, 258] on button "Zoom in" at bounding box center [999, 259] width 16 height 16
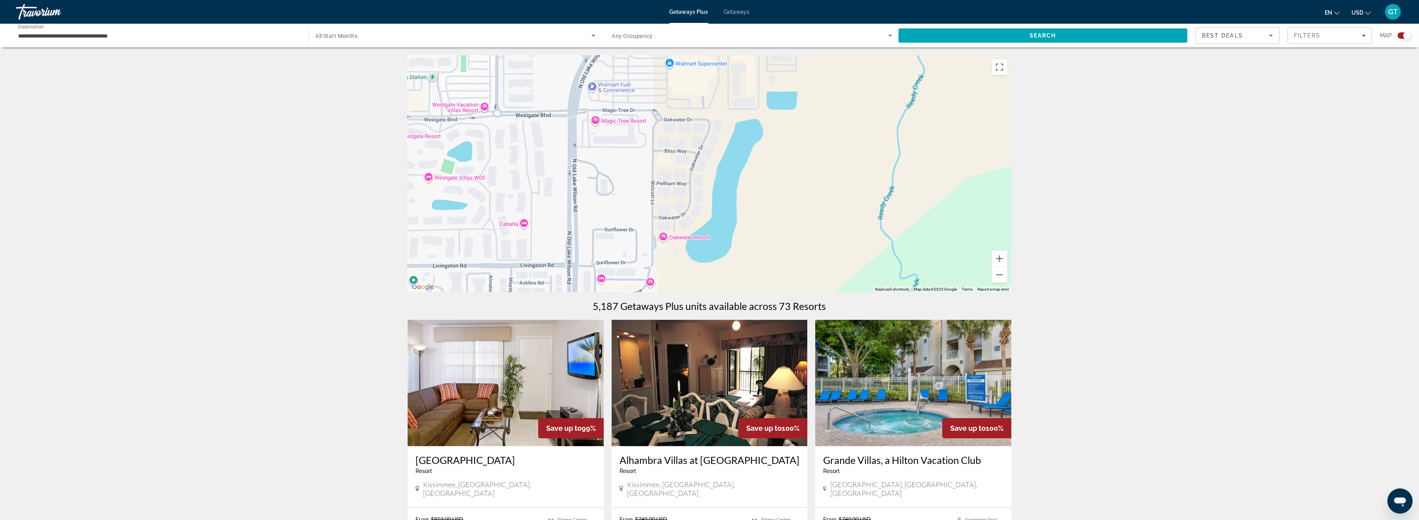
drag, startPoint x: 726, startPoint y: 160, endPoint x: 888, endPoint y: 240, distance: 180.5
click at [888, 240] on div "To activate drag with keyboard, press Alt + Enter. Once in keyboard drag state,…" at bounding box center [710, 173] width 604 height 237
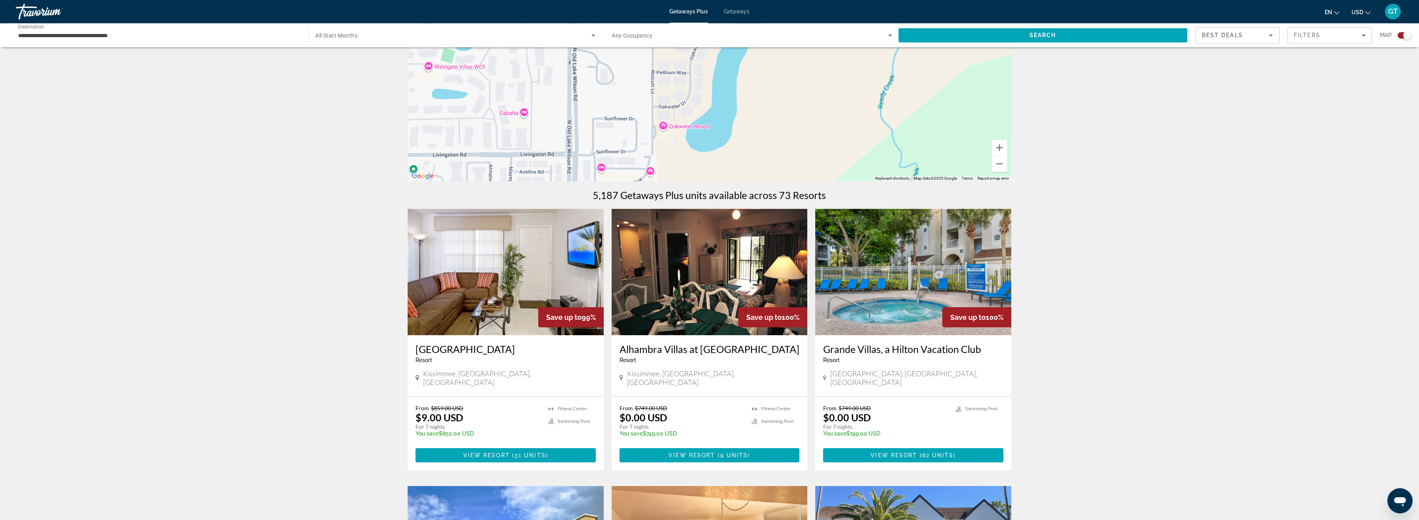
scroll to position [81, 0]
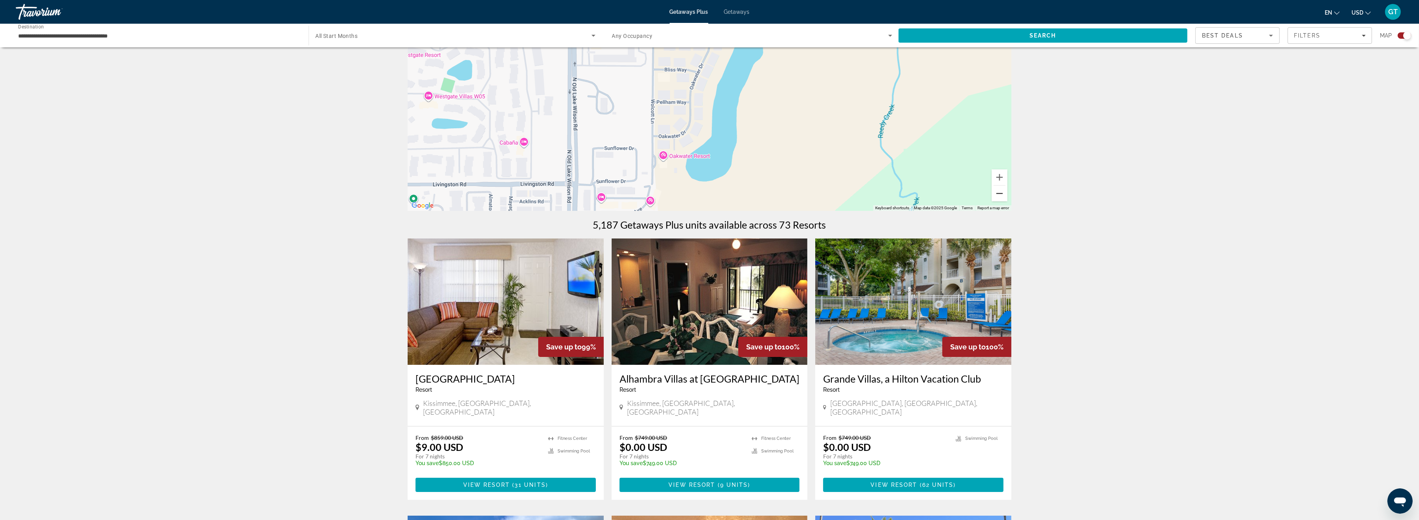
click at [999, 192] on button "Zoom out" at bounding box center [999, 193] width 16 height 16
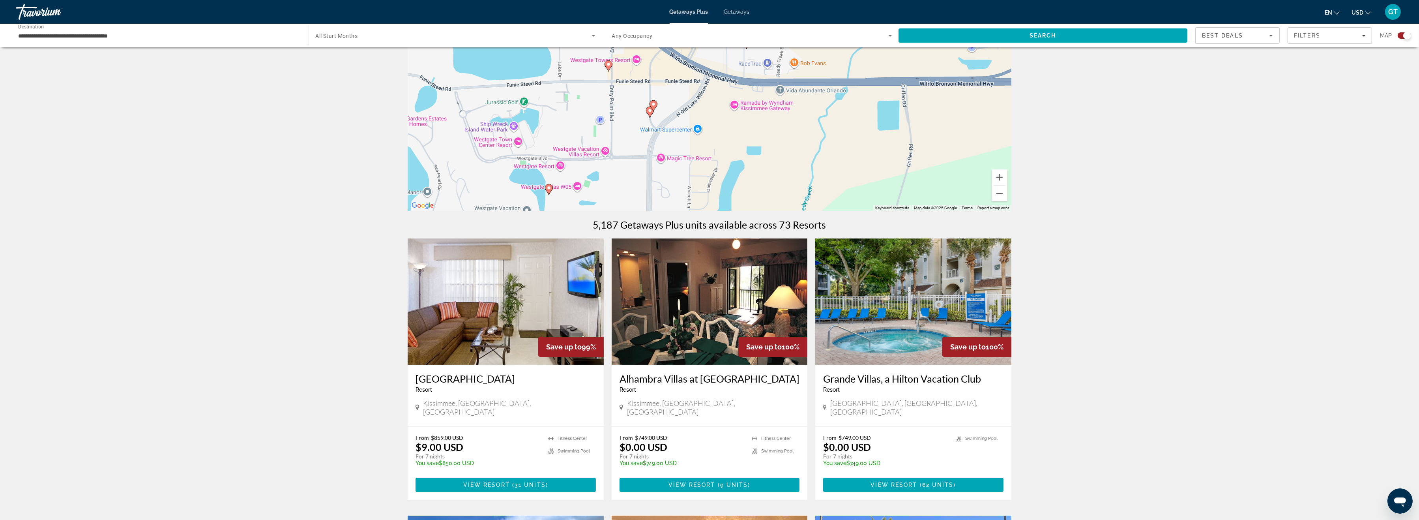
drag, startPoint x: 858, startPoint y: 131, endPoint x: 931, endPoint y: 221, distance: 115.5
click at [871, 211] on div "To activate drag with keyboard, press Alt + Enter. Once in keyboard drag state,…" at bounding box center [710, 92] width 604 height 237
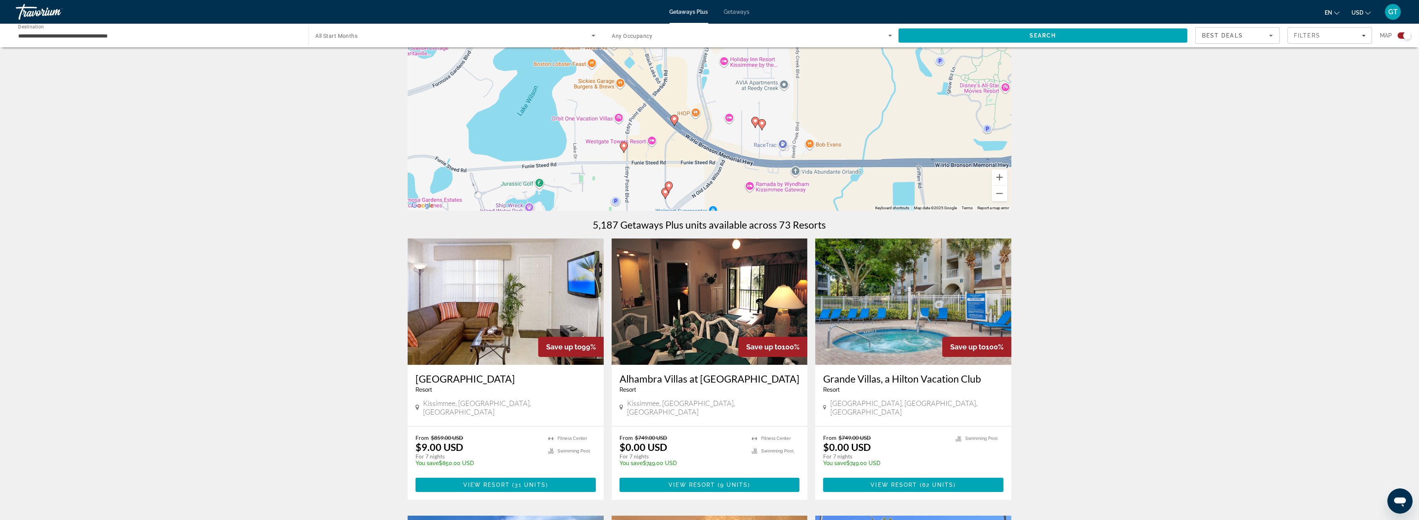
drag, startPoint x: 865, startPoint y: 157, endPoint x: 866, endPoint y: 224, distance: 67.9
click at [866, 211] on div "To activate drag with keyboard, press Alt + Enter. Once in keyboard drag state,…" at bounding box center [710, 92] width 604 height 237
click at [1000, 196] on button "Zoom out" at bounding box center [999, 193] width 16 height 16
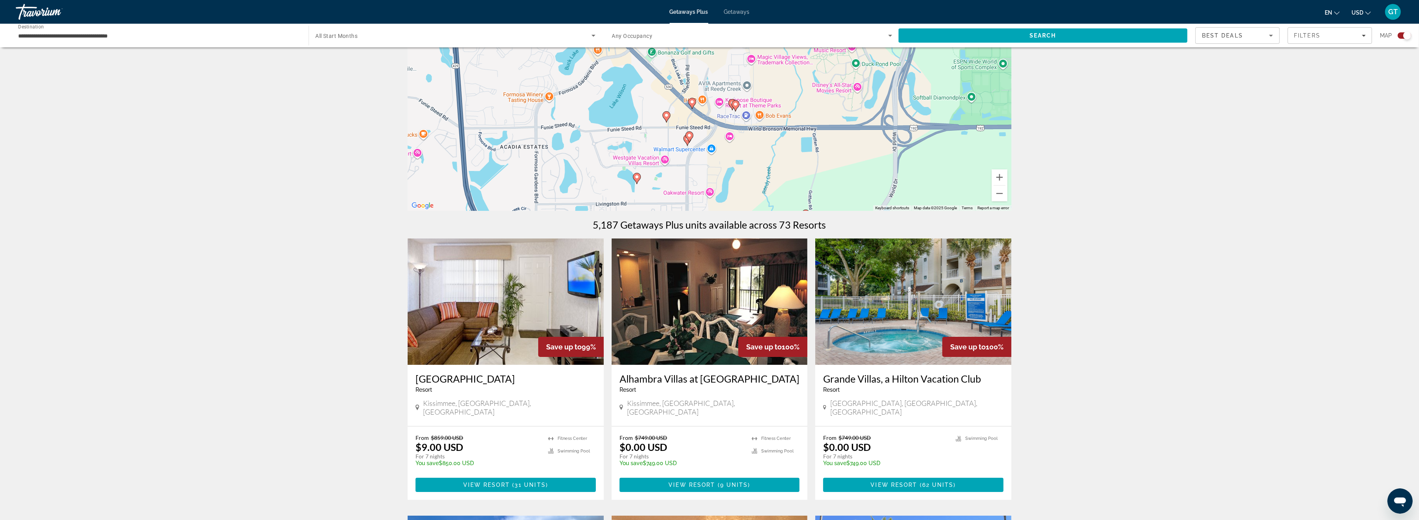
drag, startPoint x: 1072, startPoint y: 155, endPoint x: 1073, endPoint y: 185, distance: 30.4
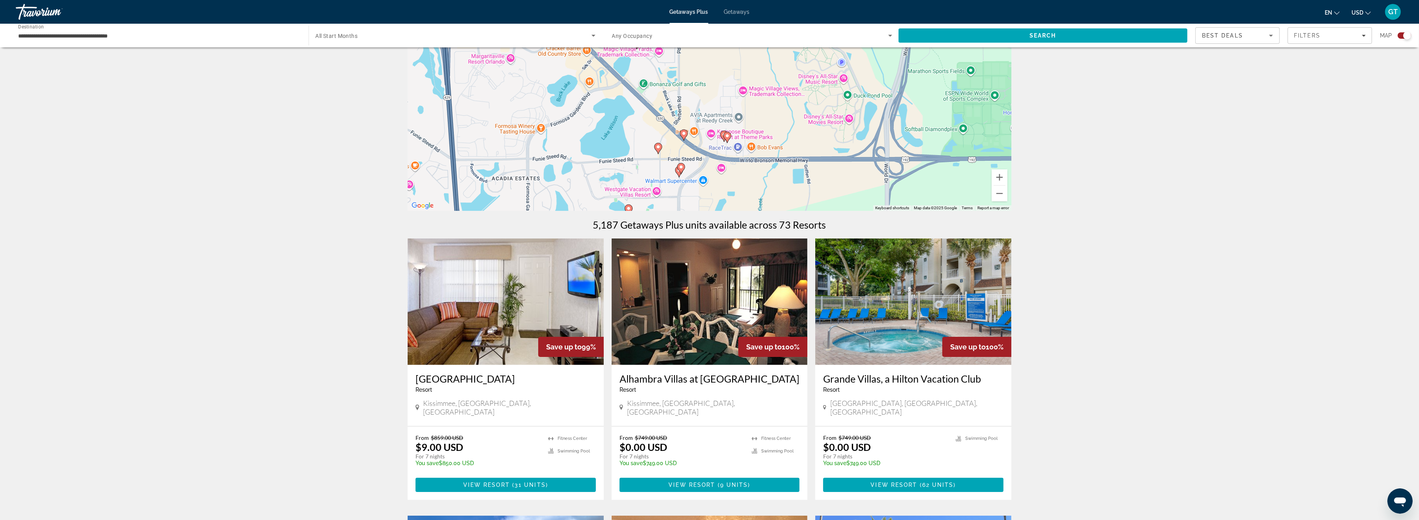
drag, startPoint x: 805, startPoint y: 159, endPoint x: 796, endPoint y: 192, distance: 34.1
click at [796, 192] on div "To activate drag with keyboard, press Alt + Enter. Once in keyboard drag state,…" at bounding box center [710, 92] width 604 height 237
click at [727, 135] on image "Main content" at bounding box center [727, 135] width 5 height 5
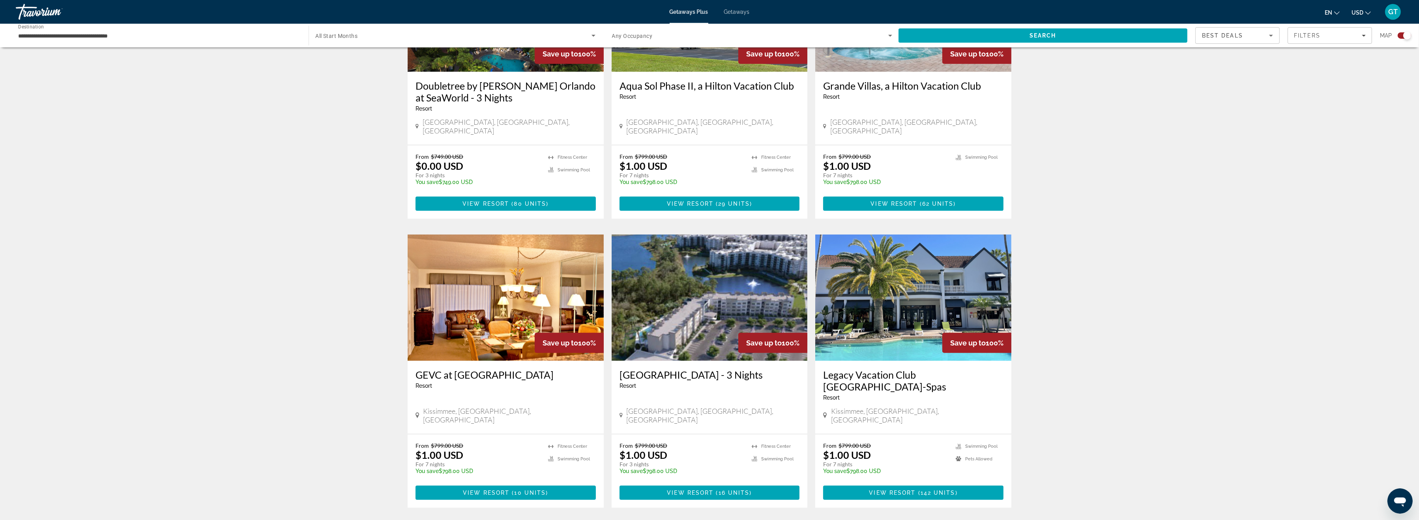
scroll to position [977, 0]
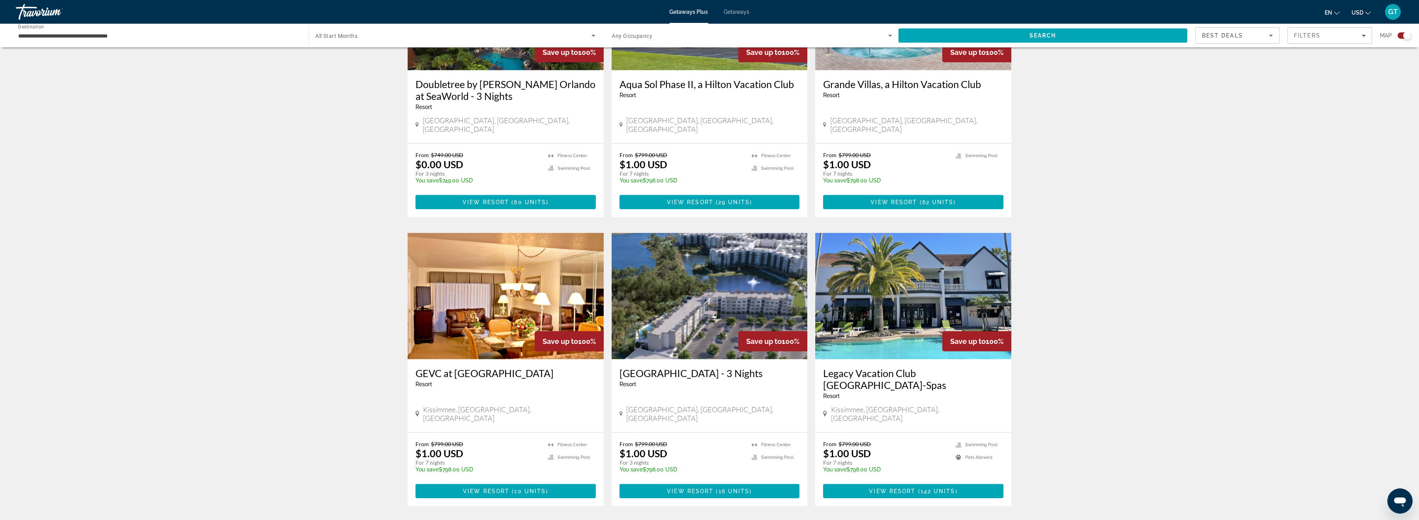
click at [688, 243] on img "Main content" at bounding box center [709, 296] width 196 height 126
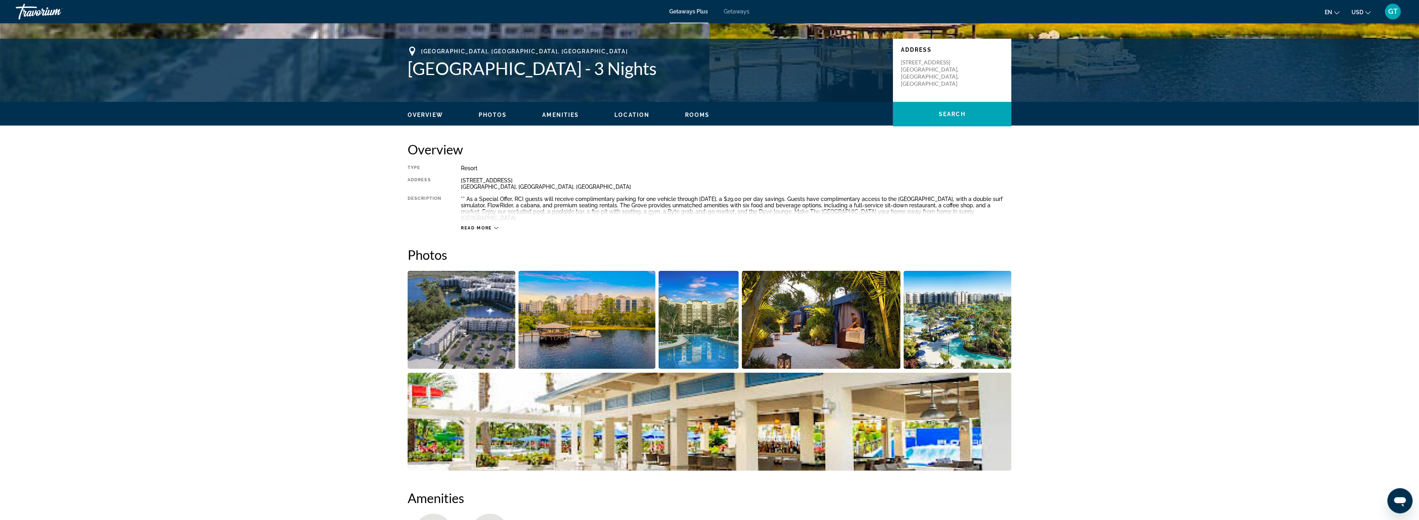
scroll to position [163, 0]
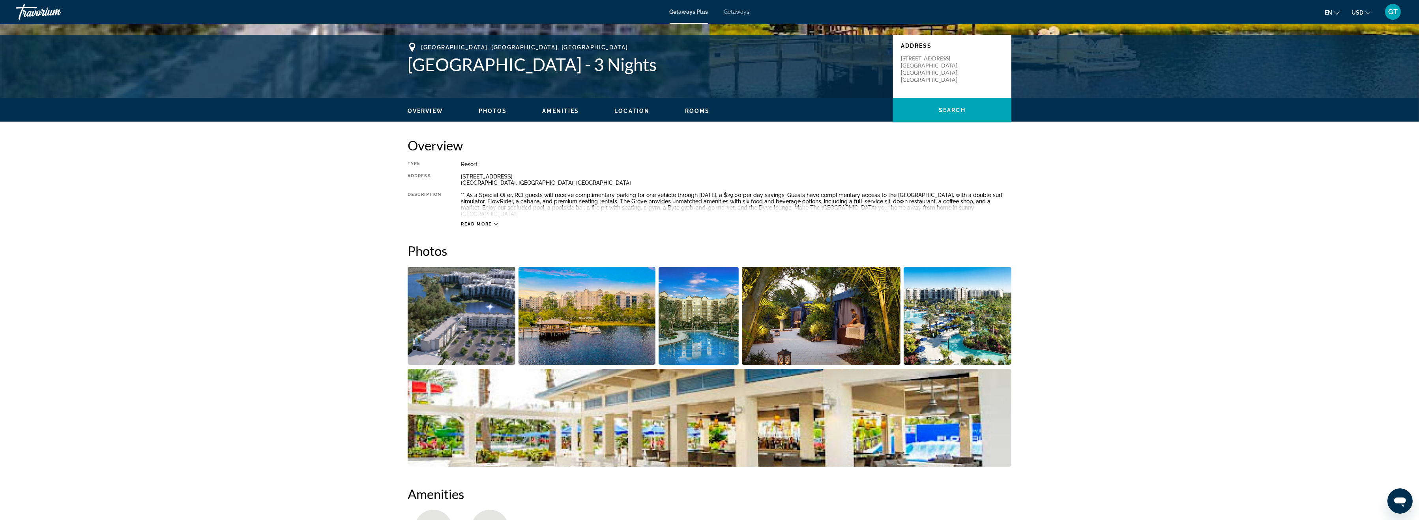
click at [795, 314] on img "Open full-screen image slider" at bounding box center [821, 316] width 159 height 98
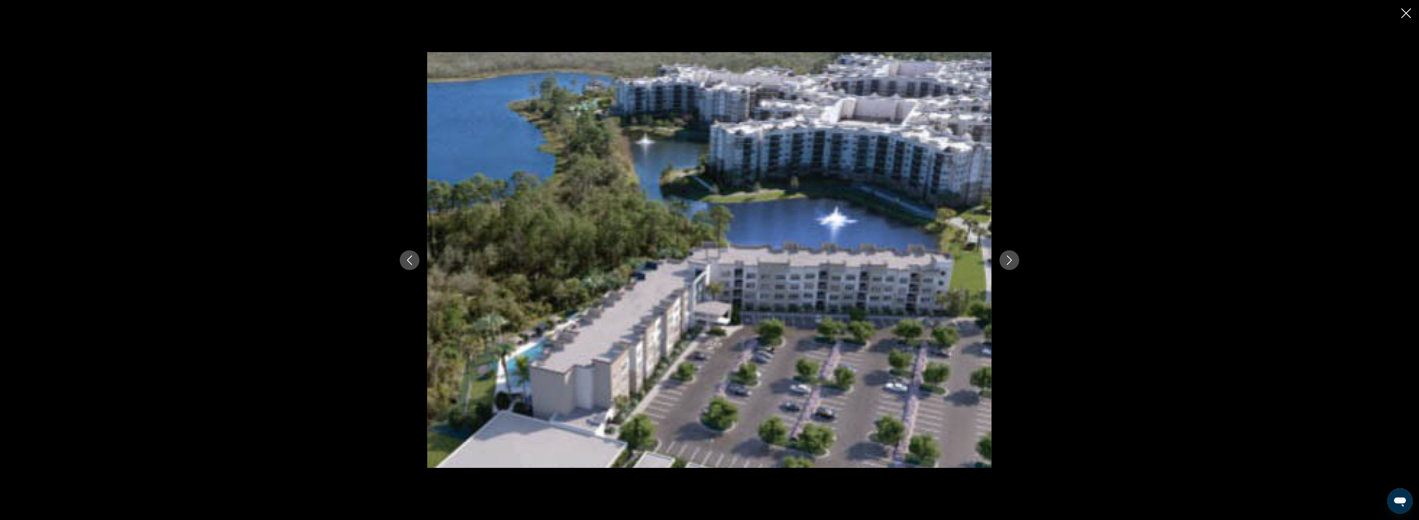
click at [1005, 257] on icon "Next image" at bounding box center [1008, 259] width 9 height 9
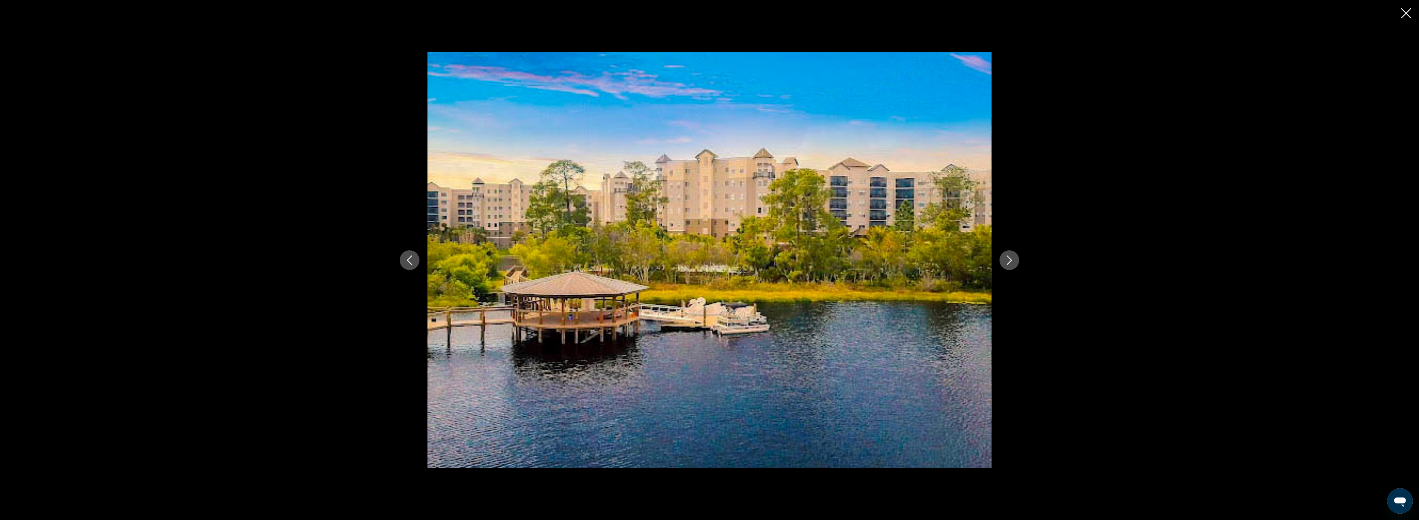
click at [1005, 257] on icon "Next image" at bounding box center [1008, 259] width 9 height 9
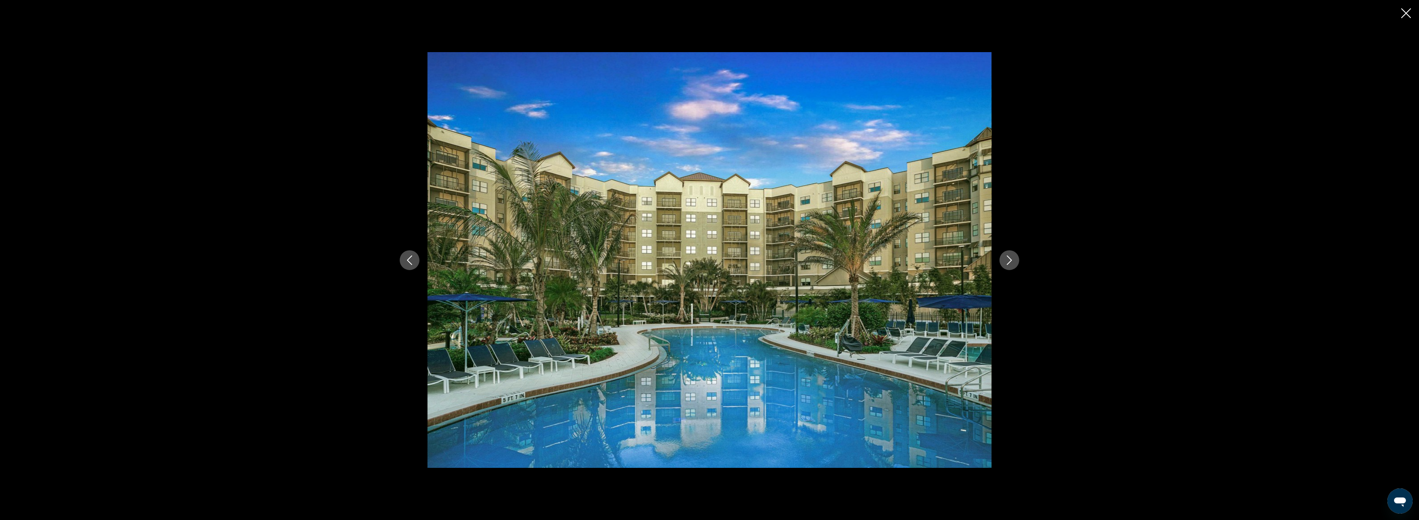
click at [1005, 257] on icon "Next image" at bounding box center [1008, 259] width 9 height 9
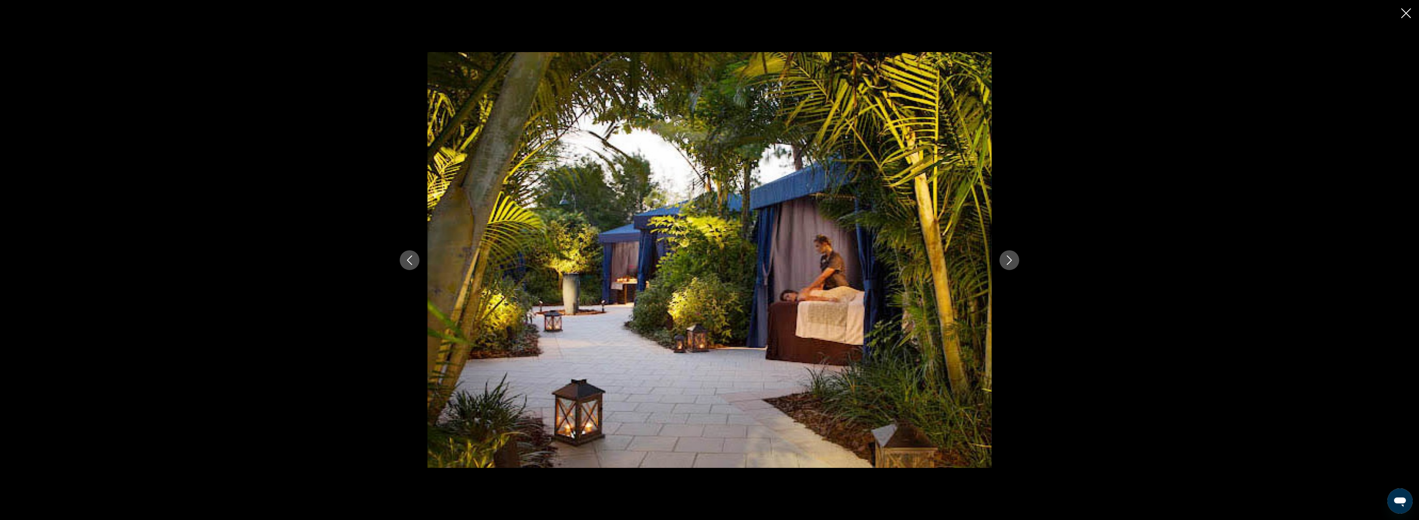
click at [1005, 257] on icon "Next image" at bounding box center [1008, 259] width 9 height 9
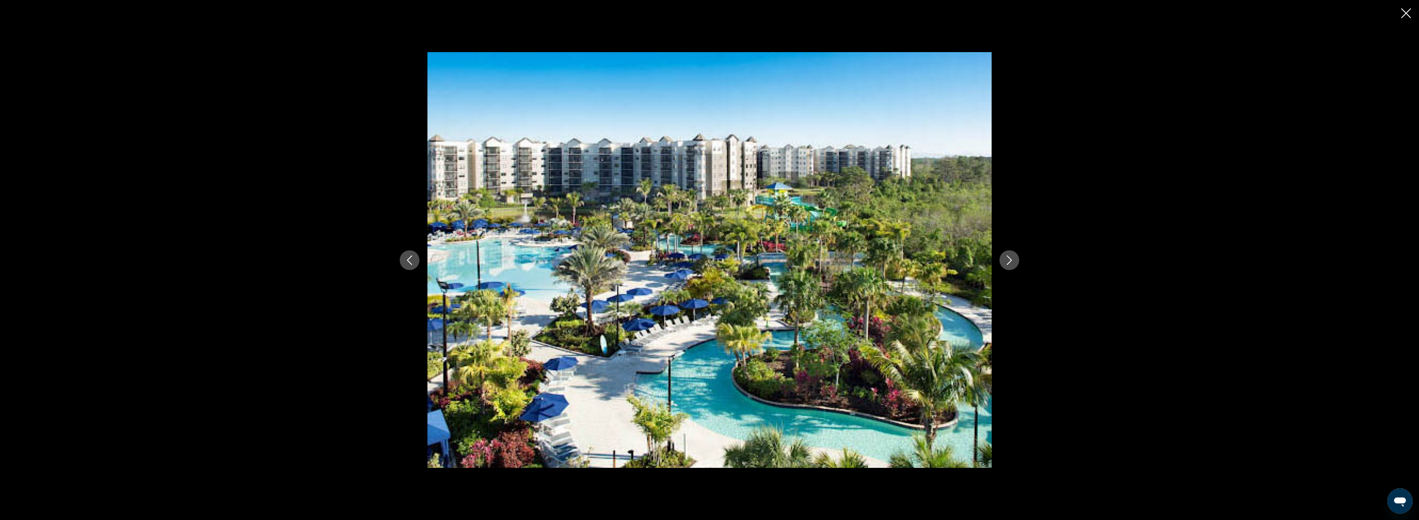
click at [1005, 257] on icon "Next image" at bounding box center [1008, 259] width 9 height 9
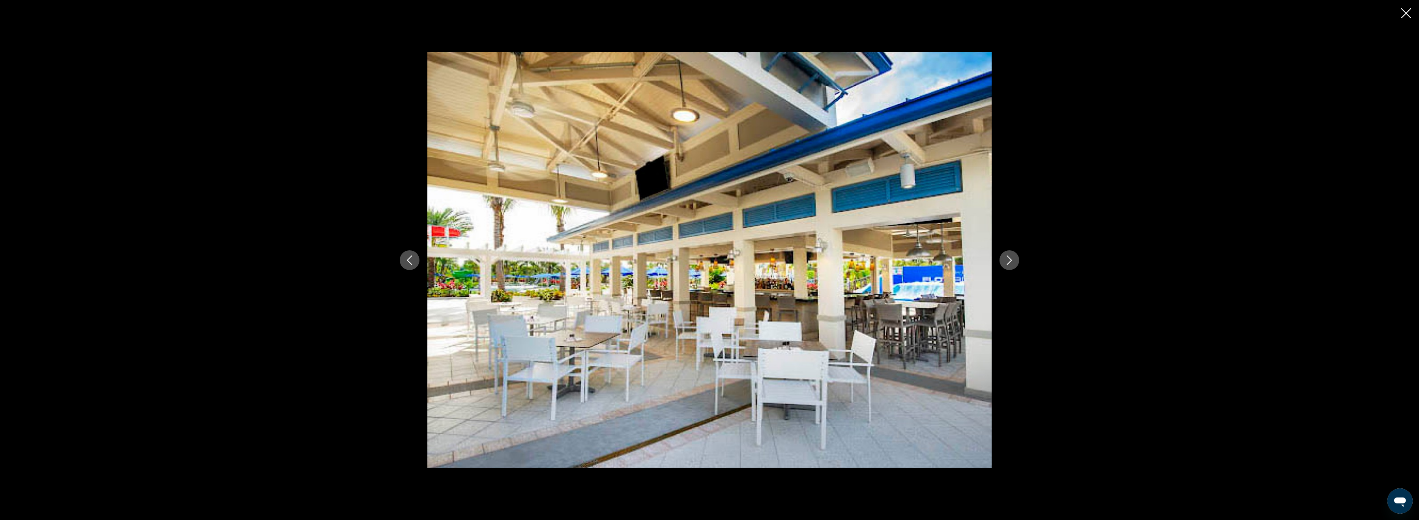
click at [1005, 257] on icon "Next image" at bounding box center [1008, 259] width 9 height 9
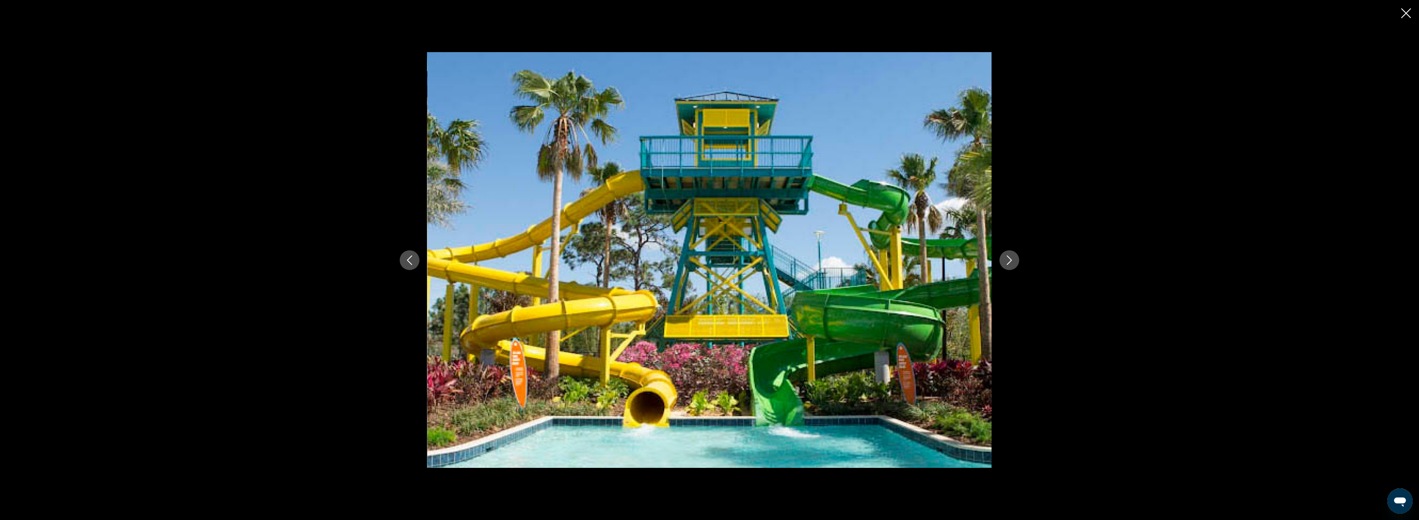
click at [1005, 257] on icon "Next image" at bounding box center [1008, 259] width 9 height 9
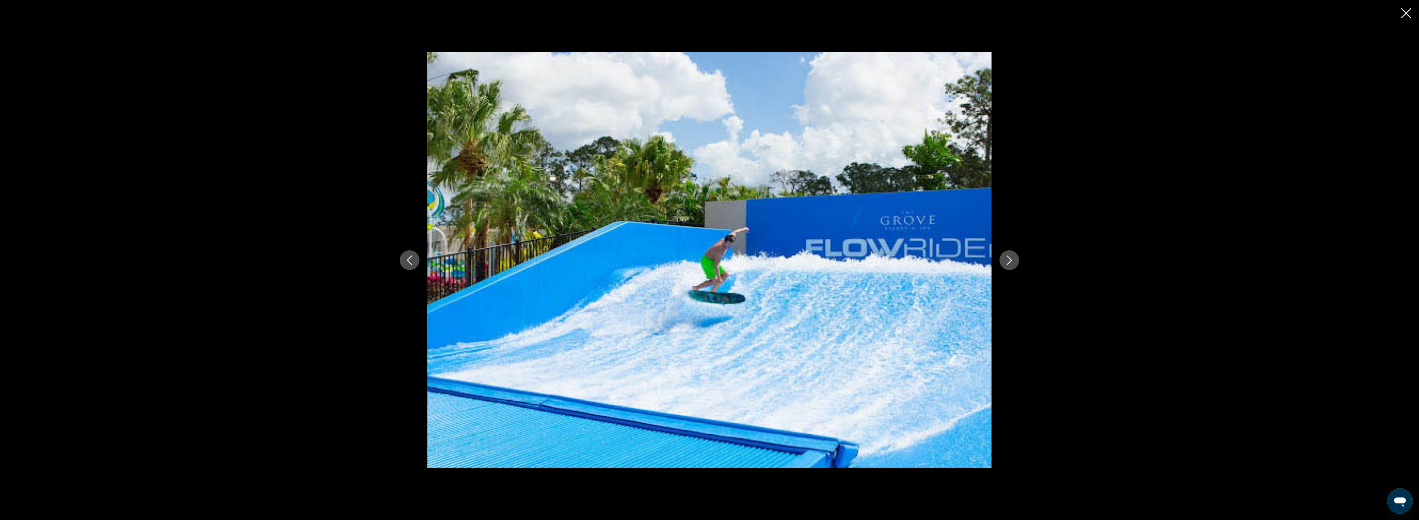
click at [1005, 257] on icon "Next image" at bounding box center [1008, 259] width 9 height 9
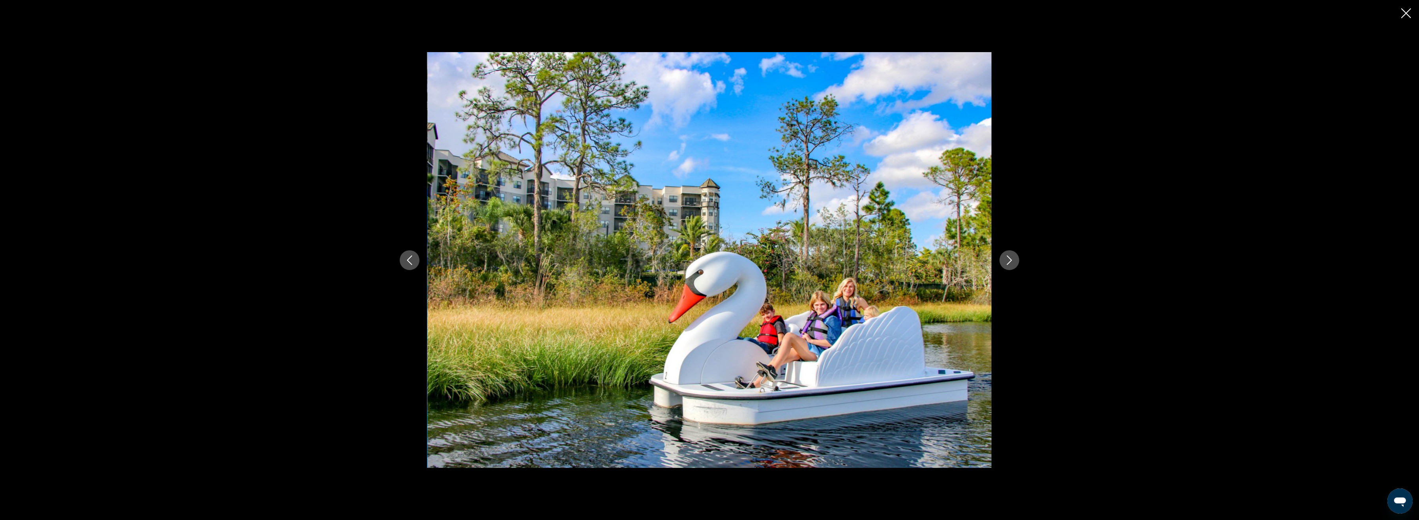
click at [1005, 257] on icon "Next image" at bounding box center [1008, 259] width 9 height 9
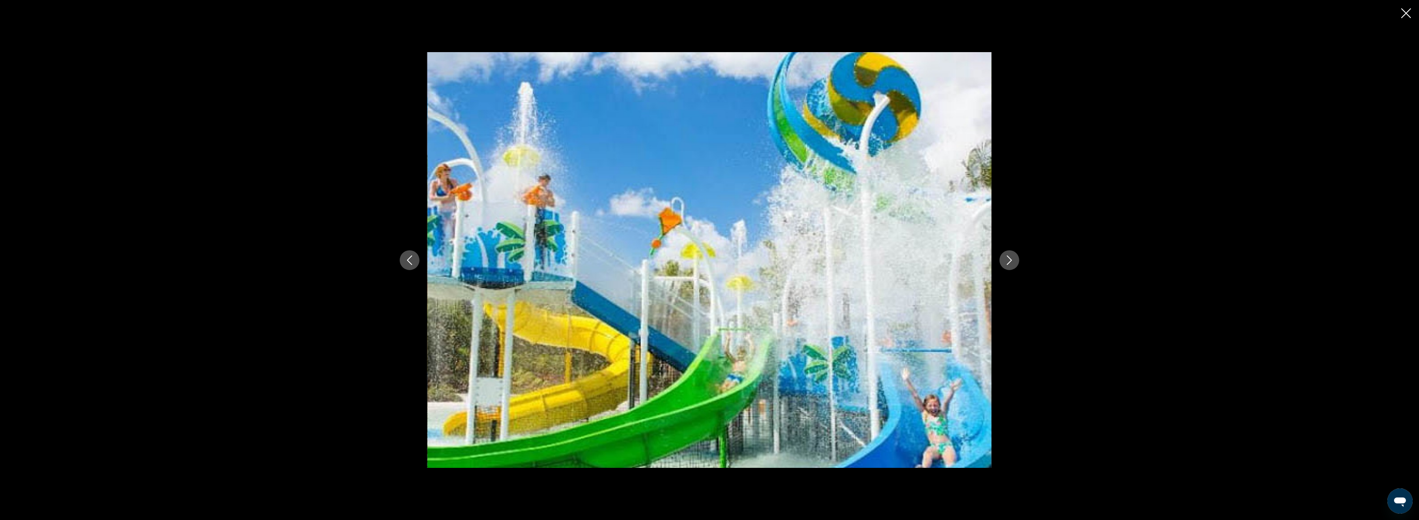
click at [1005, 257] on icon "Next image" at bounding box center [1008, 259] width 9 height 9
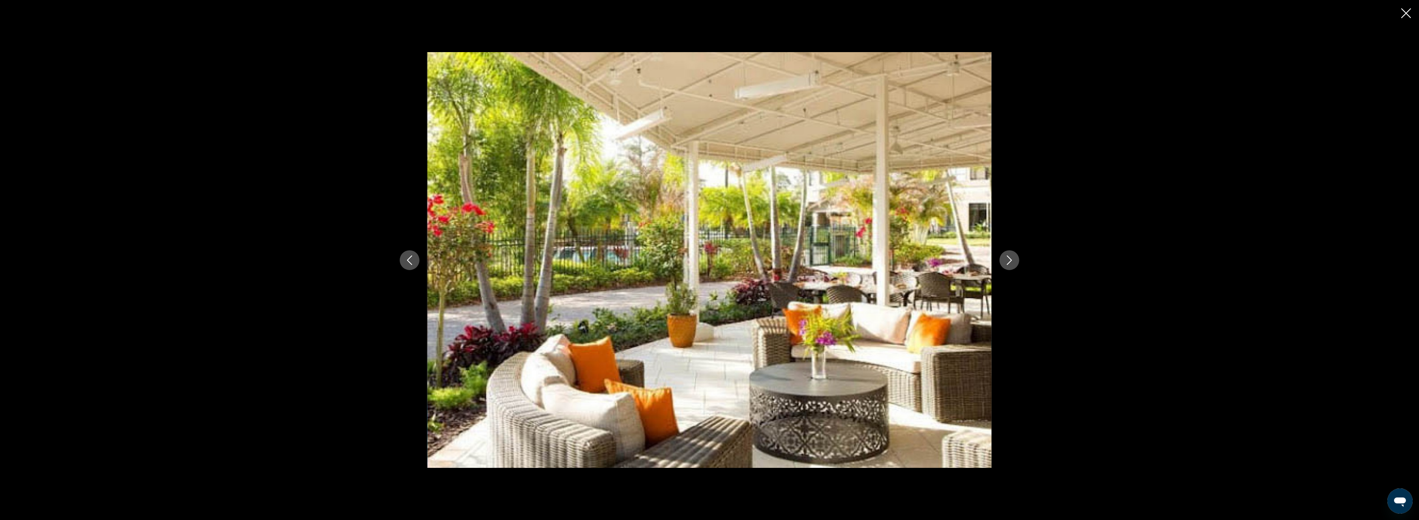
click at [1404, 12] on icon "Close slideshow" at bounding box center [1406, 13] width 10 height 10
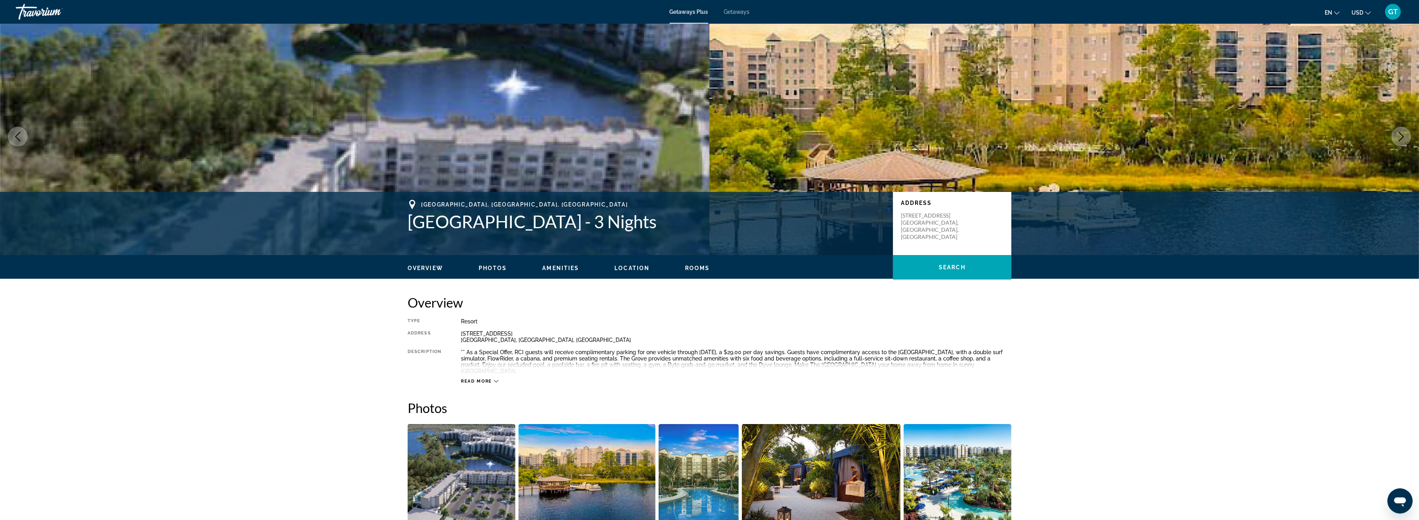
scroll to position [0, 0]
